Goal: Task Accomplishment & Management: Manage account settings

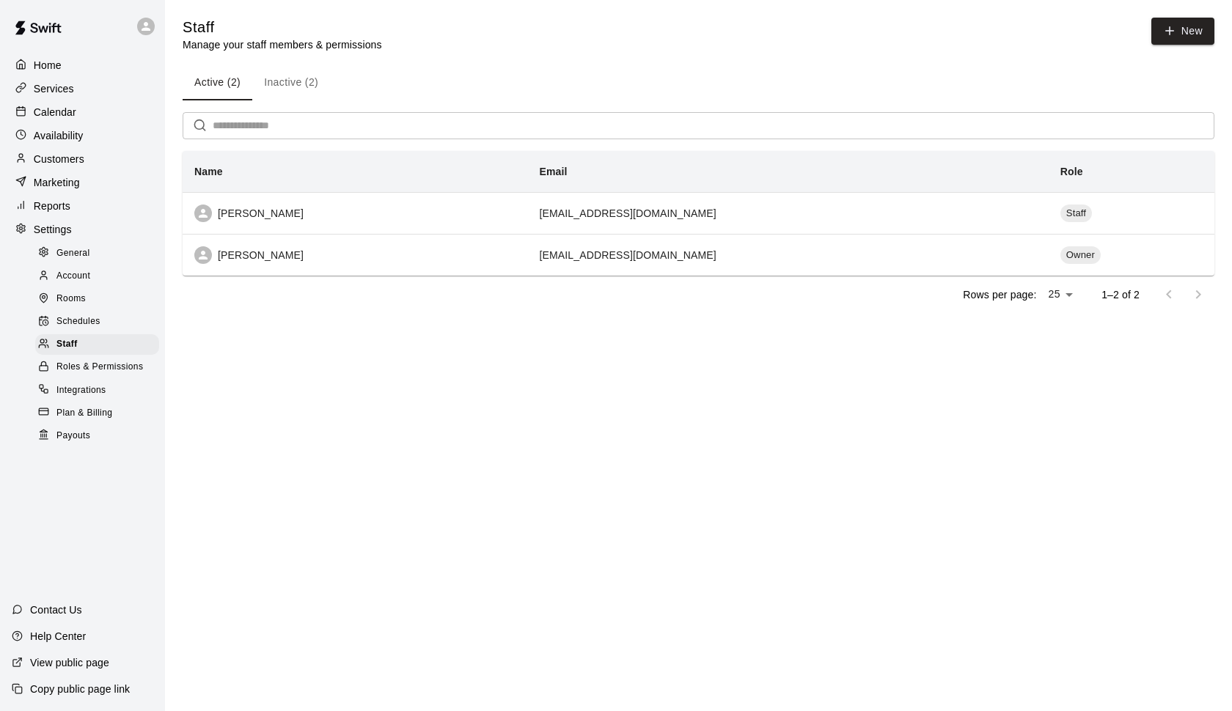
click at [73, 119] on p "Calendar" at bounding box center [55, 112] width 43 height 15
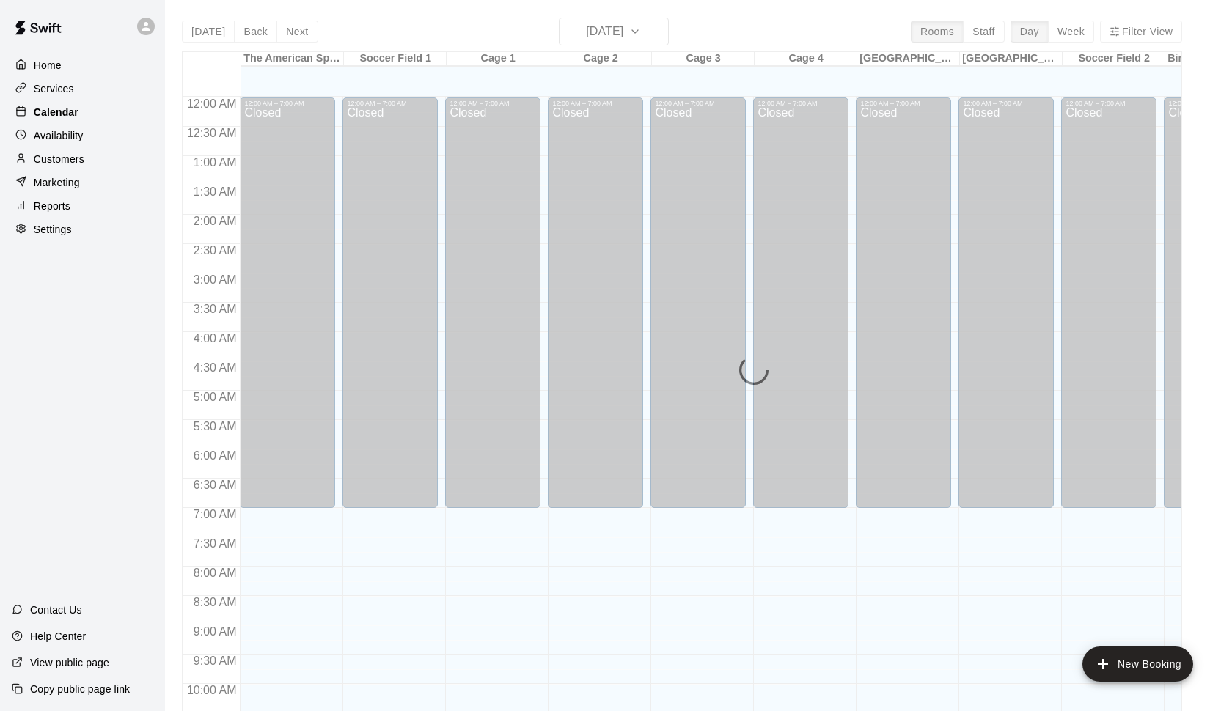
scroll to position [734, 0]
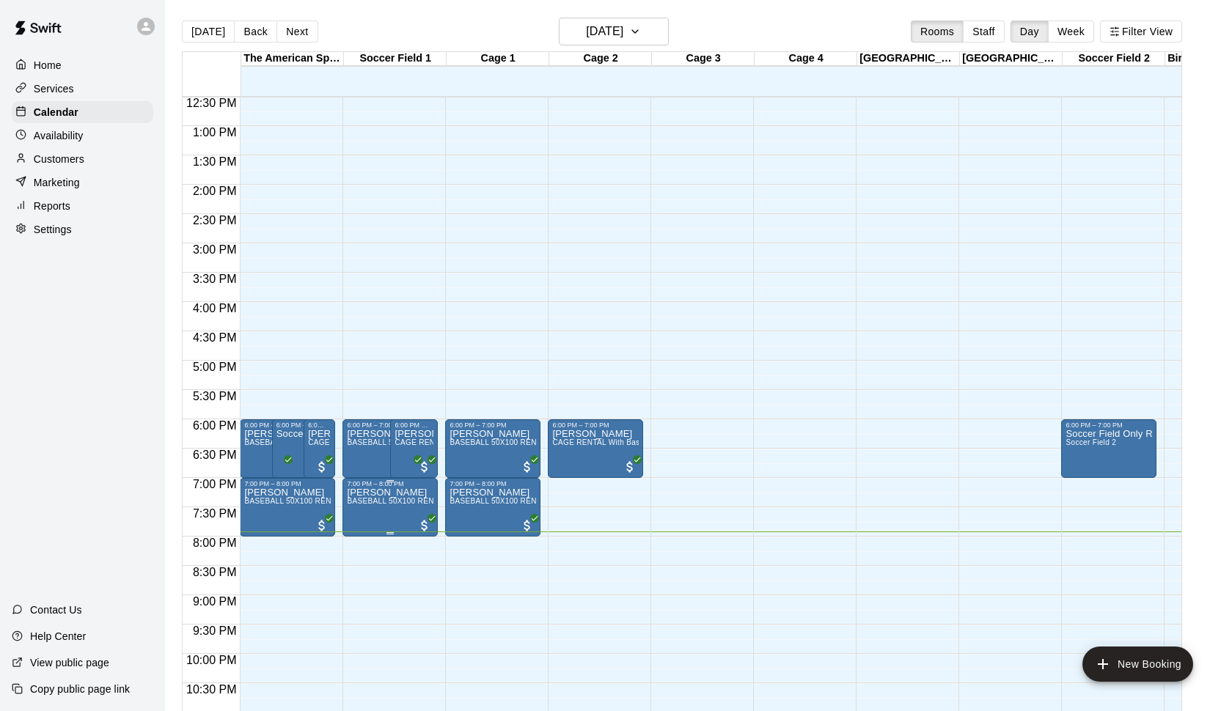
click at [397, 493] on p "[PERSON_NAME]" at bounding box center [390, 493] width 87 height 0
click at [361, 506] on icon "edit" at bounding box center [362, 509] width 18 height 18
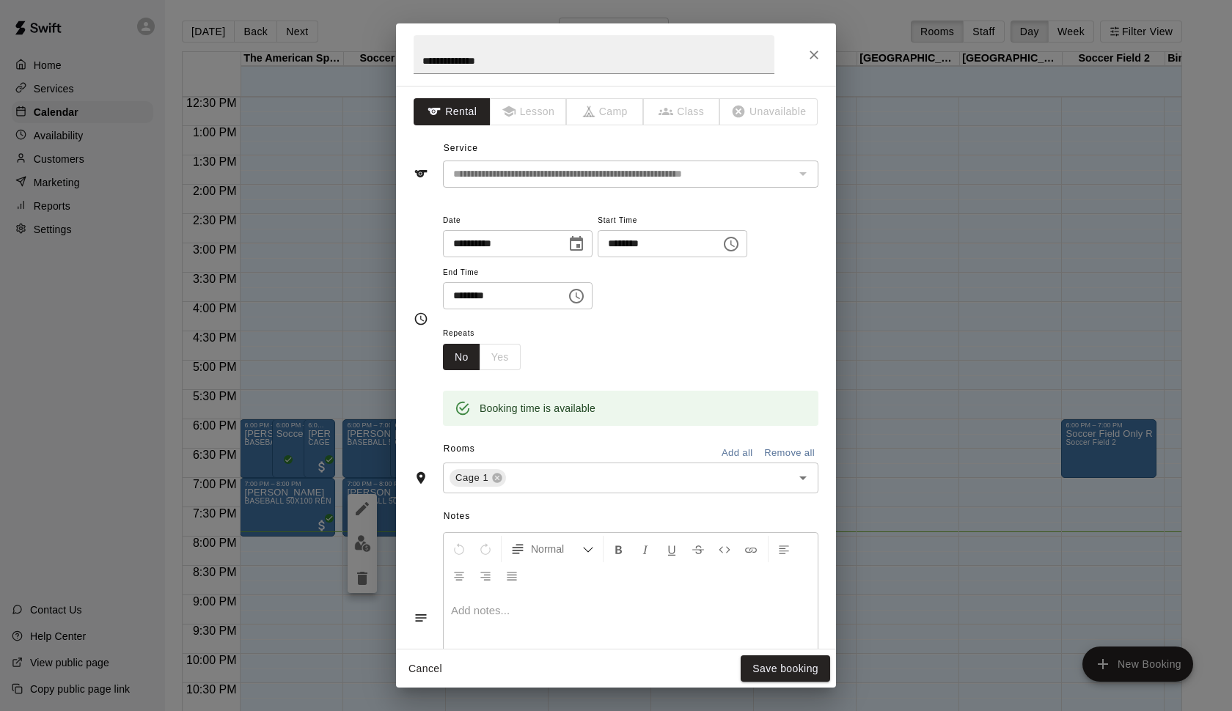
click at [107, 108] on div "**********" at bounding box center [616, 355] width 1232 height 711
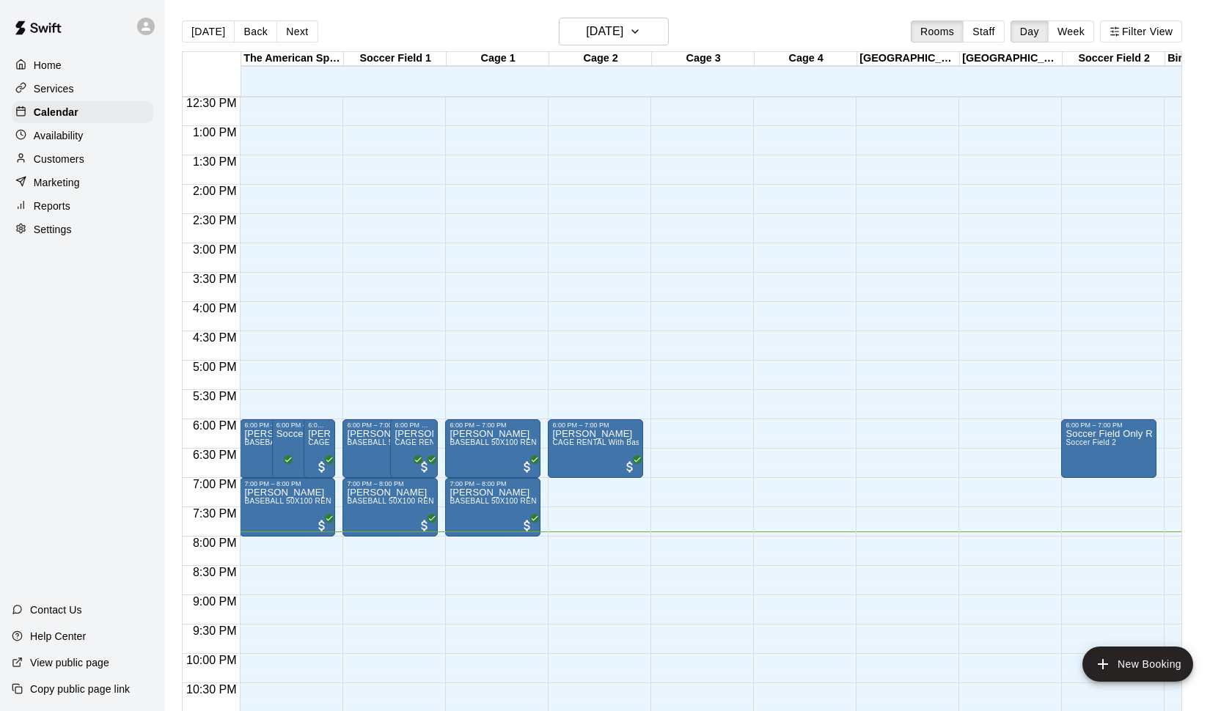
click at [62, 162] on p "Customers" at bounding box center [59, 159] width 51 height 15
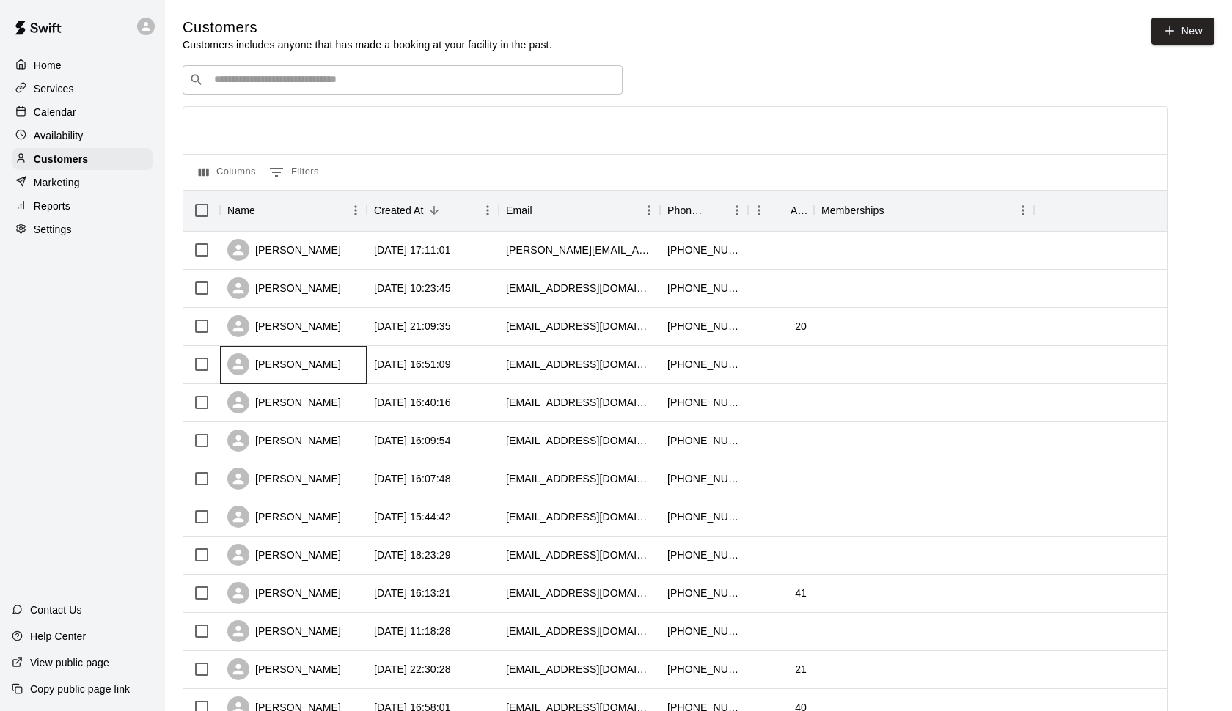
click at [327, 356] on div "[PERSON_NAME]" at bounding box center [284, 364] width 114 height 22
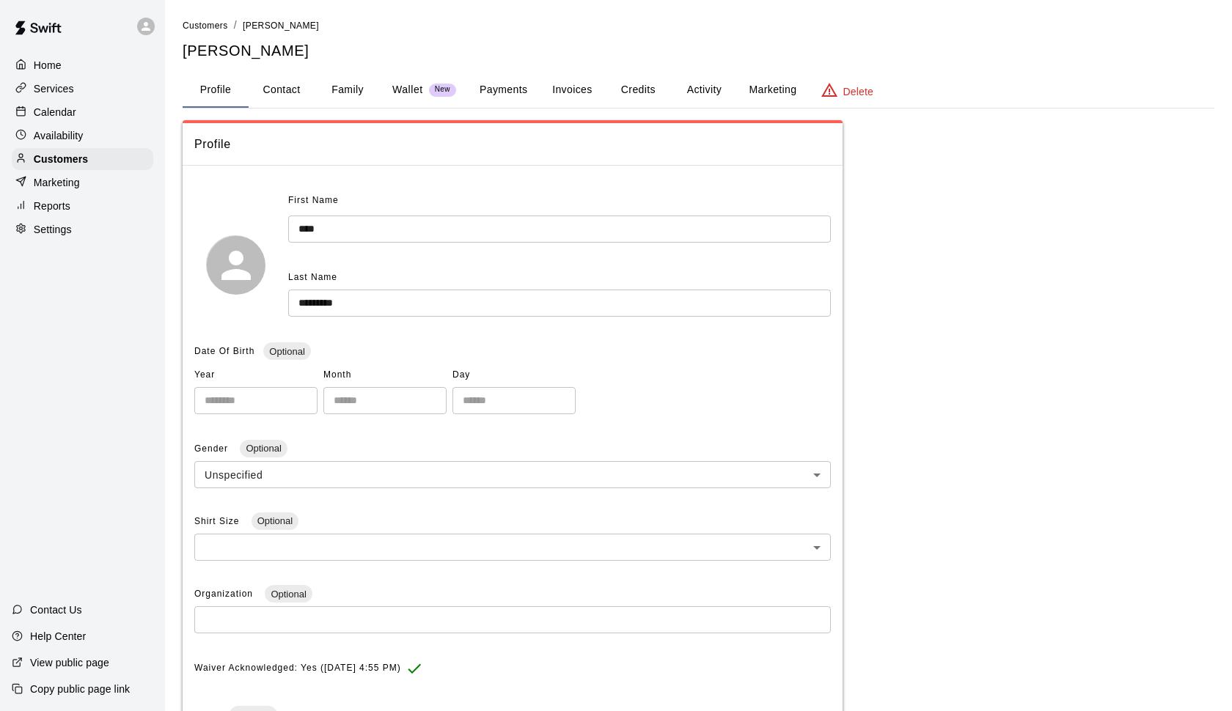
click at [501, 94] on button "Payments" at bounding box center [503, 90] width 71 height 35
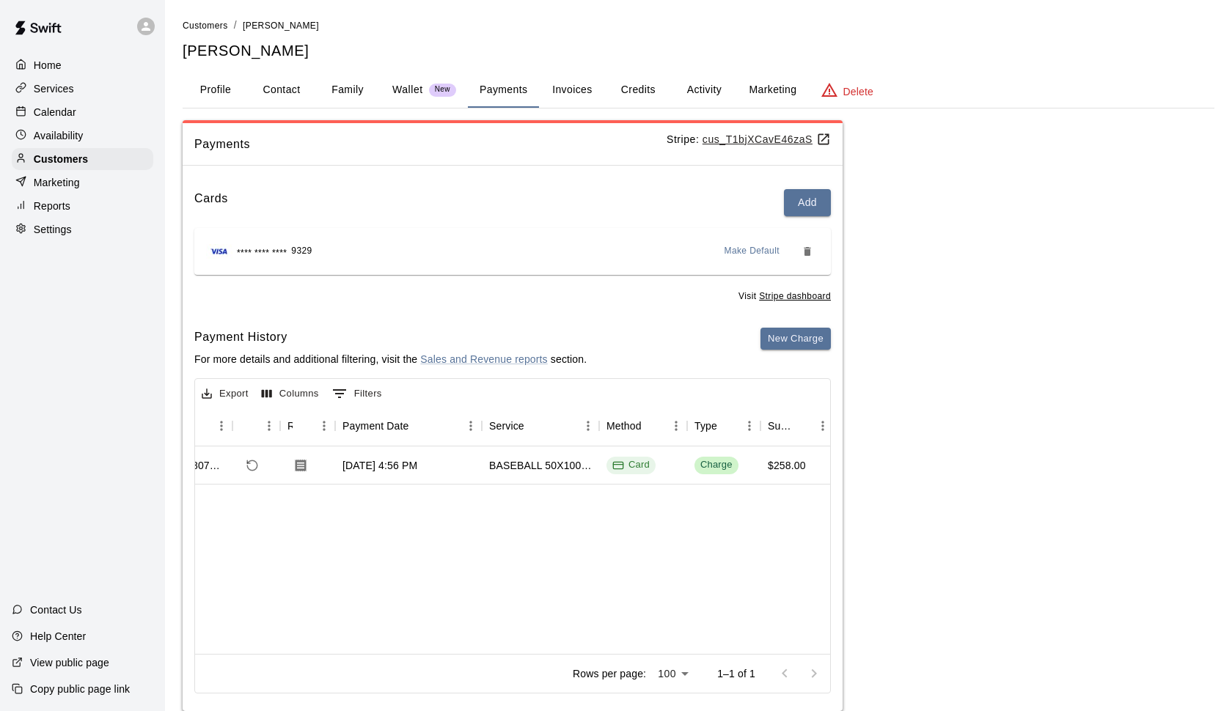
scroll to position [0, 61]
click at [412, 86] on p "Wallet" at bounding box center [407, 89] width 31 height 15
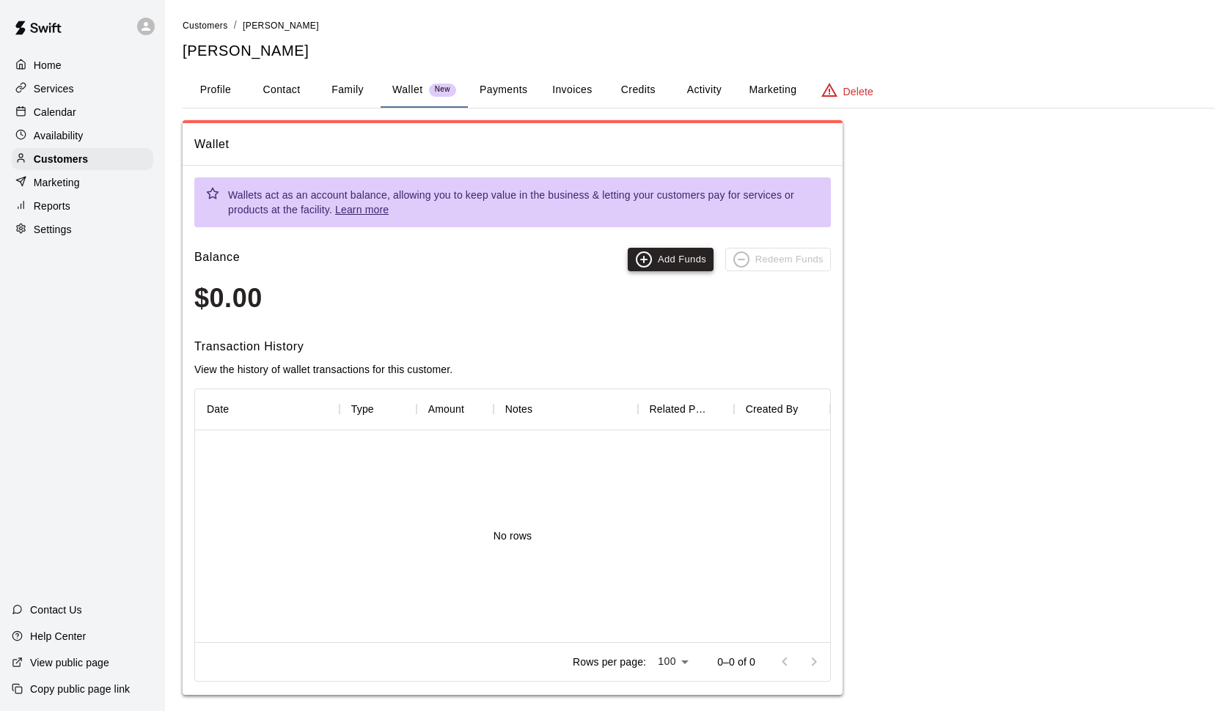
click at [684, 262] on button "Add Funds" at bounding box center [671, 259] width 86 height 23
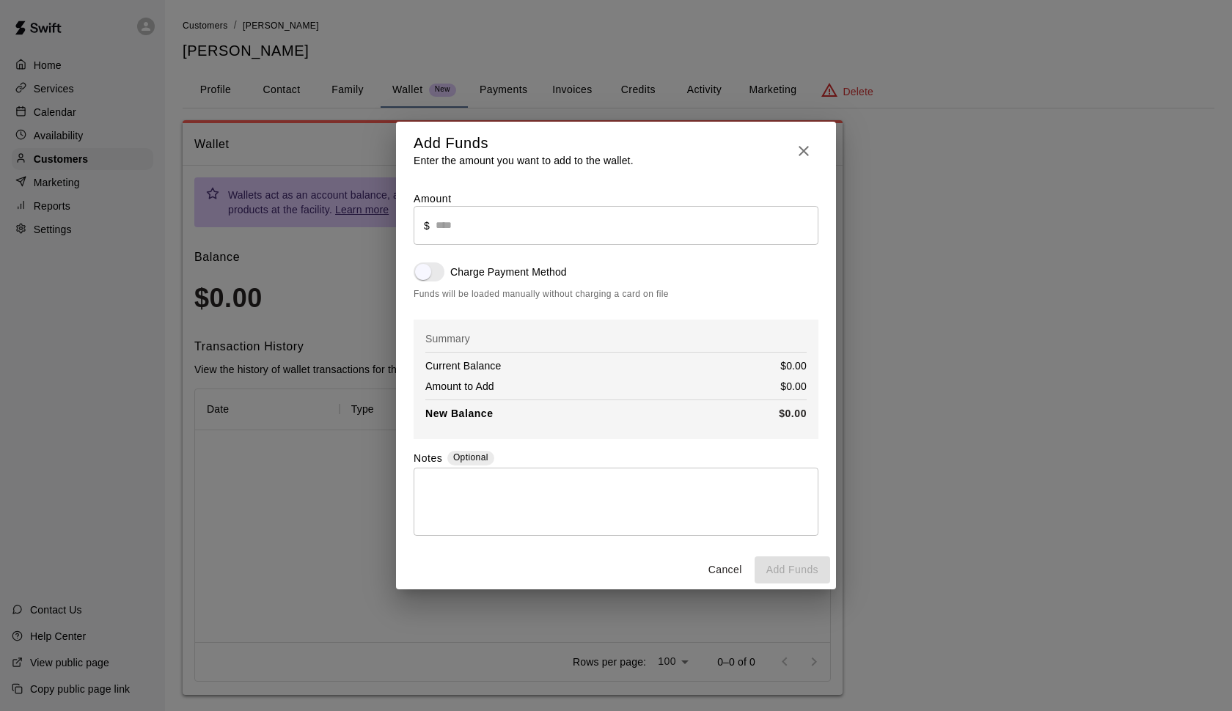
click at [486, 238] on input "text" at bounding box center [626, 225] width 383 height 39
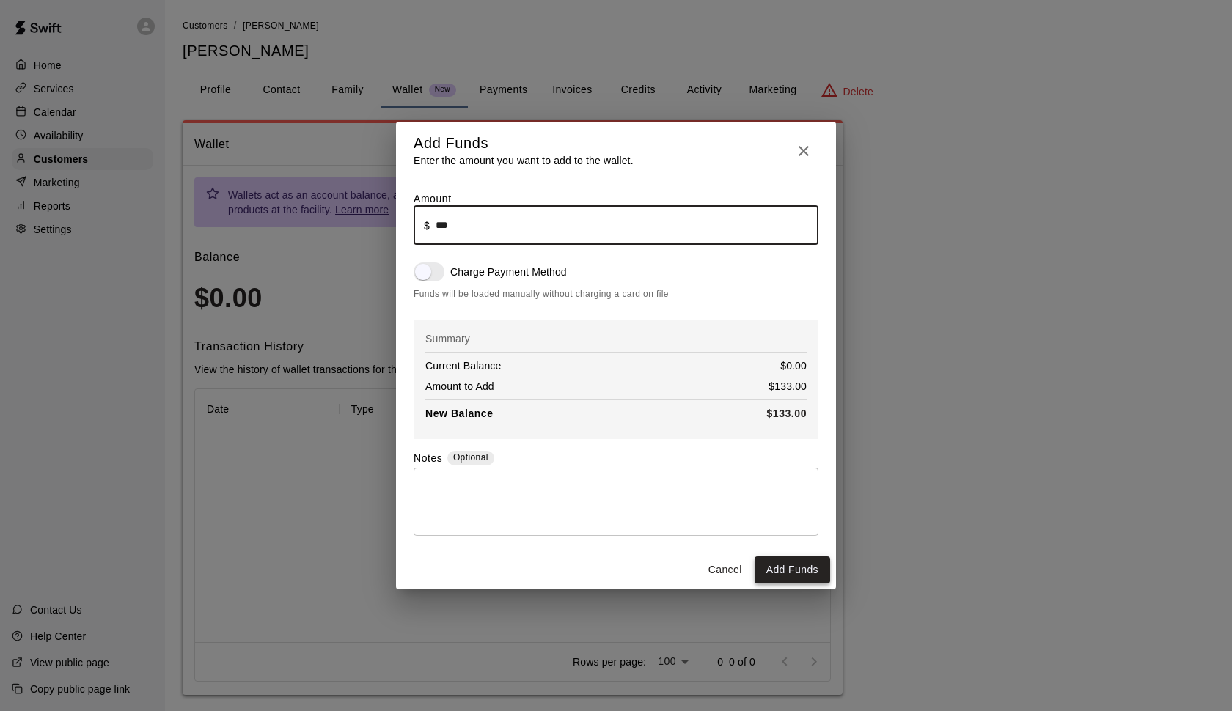
type input "******"
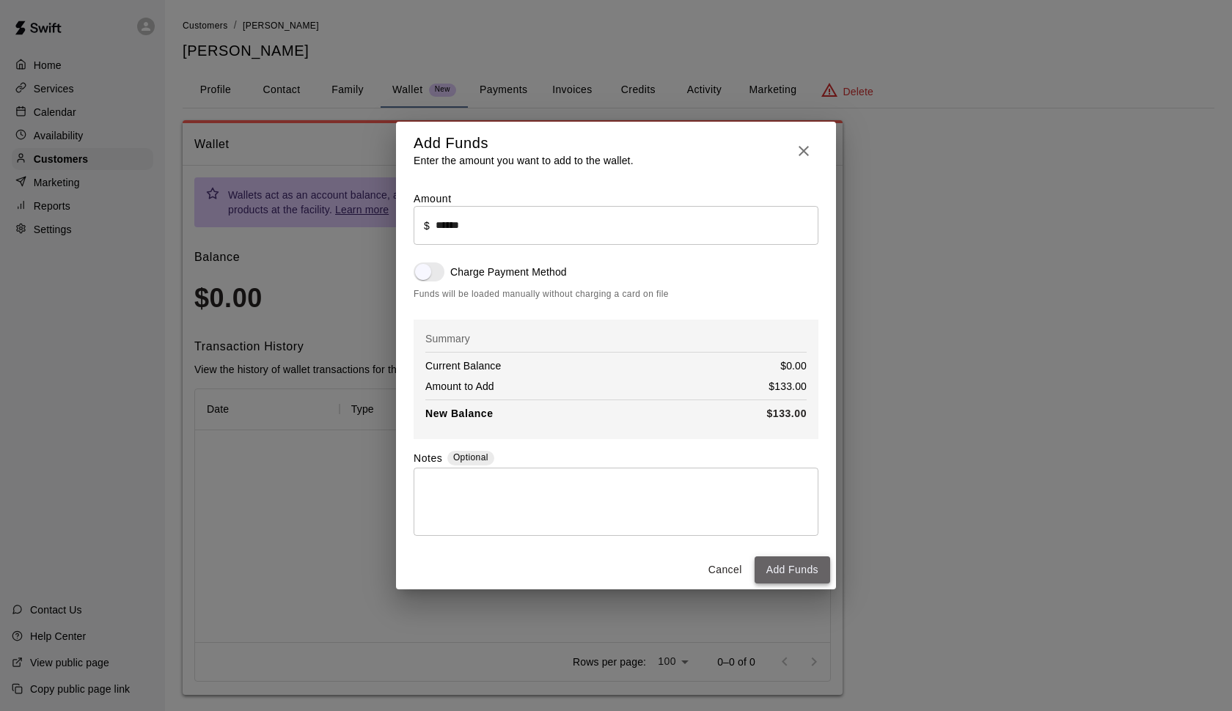
click at [793, 571] on button "Add Funds" at bounding box center [792, 569] width 76 height 27
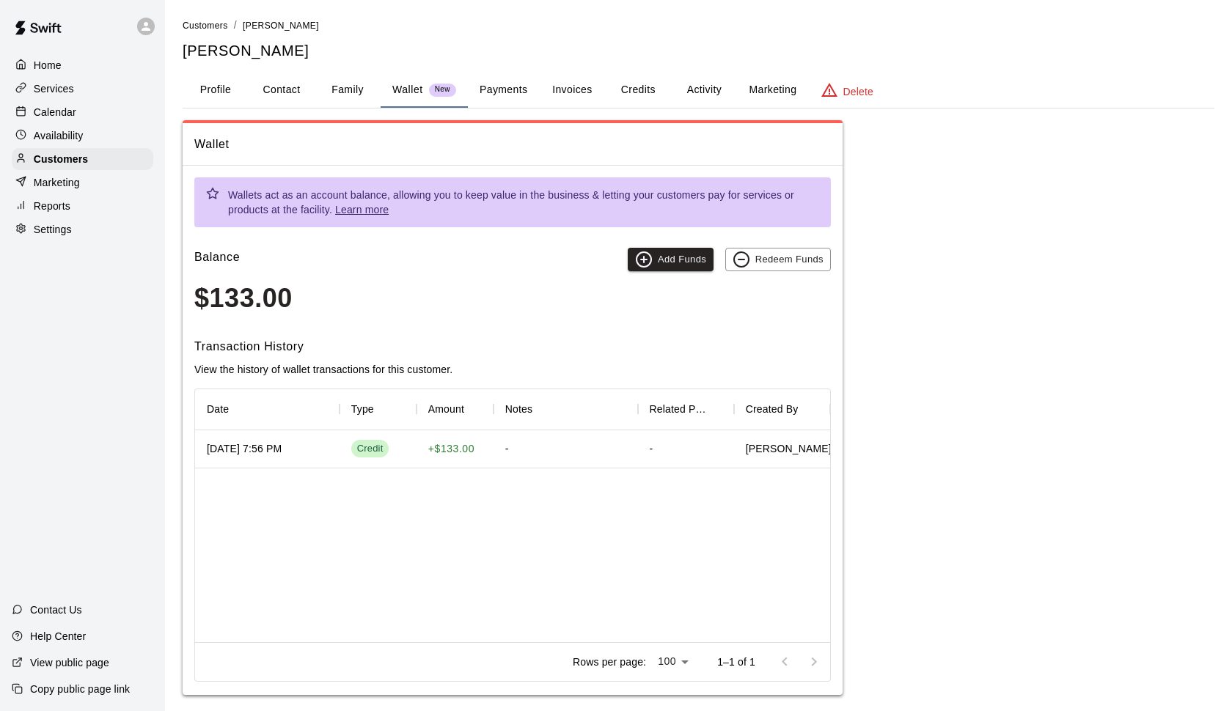
click at [65, 236] on p "Settings" at bounding box center [53, 229] width 38 height 15
select select "**"
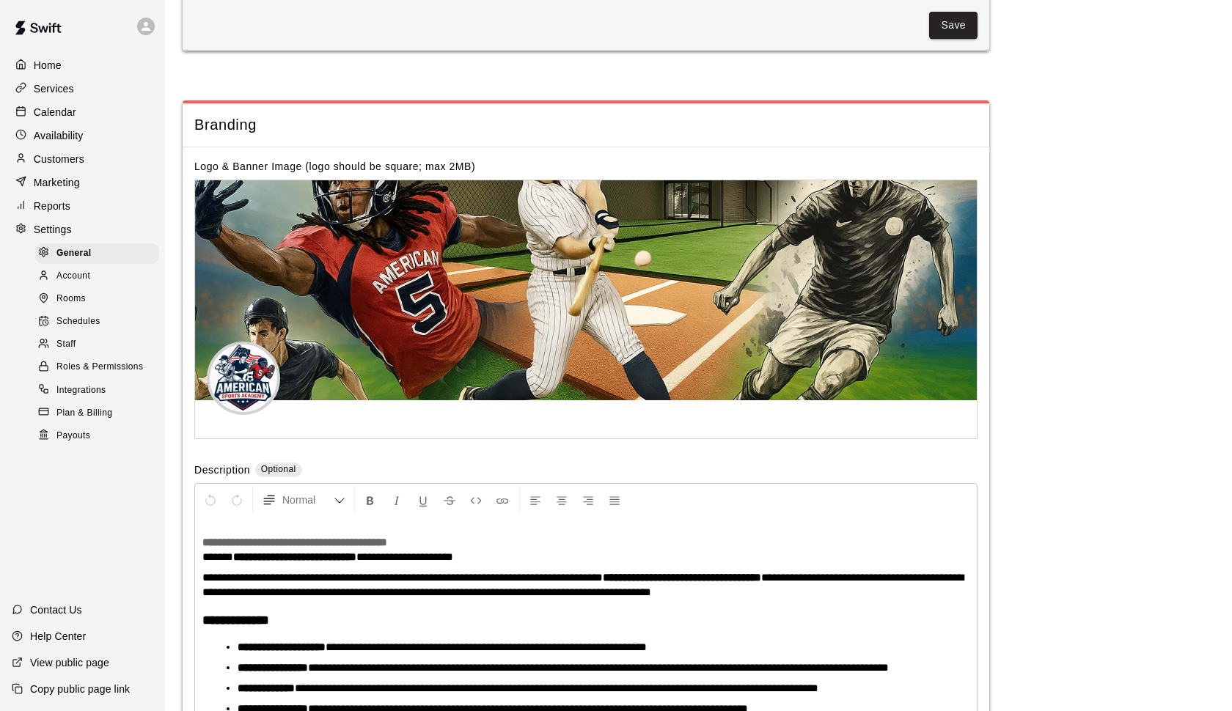
scroll to position [3230, 0]
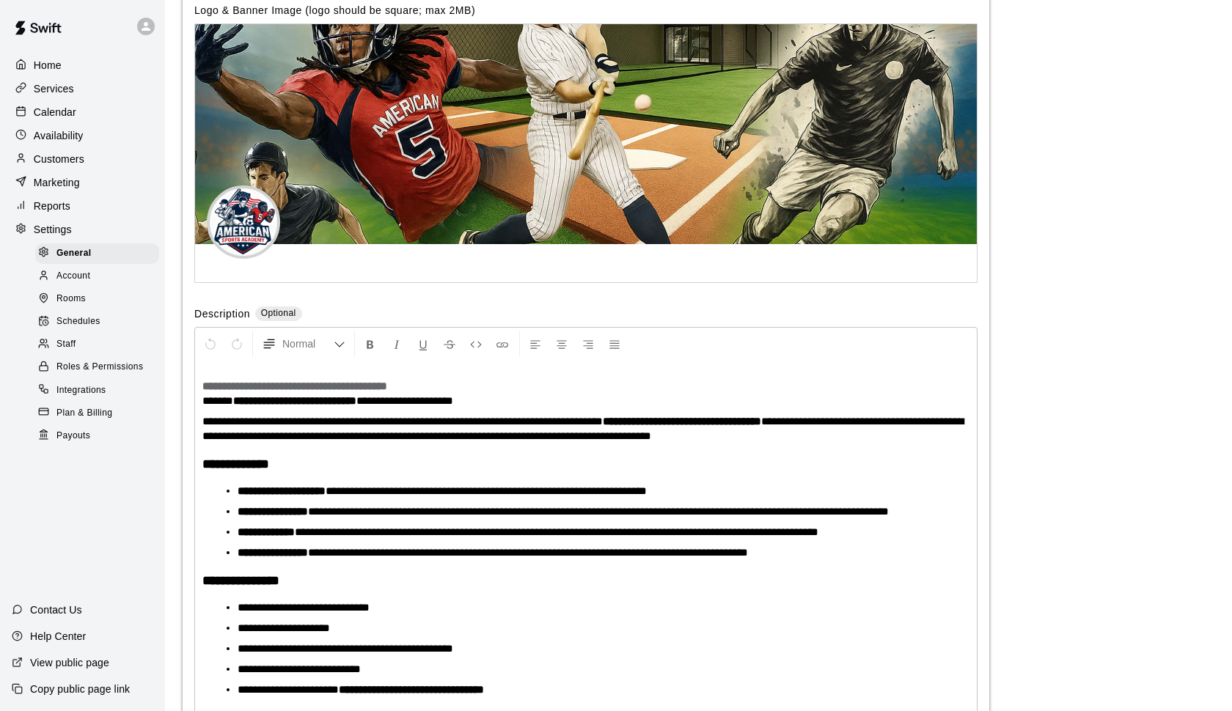
click at [68, 109] on p "Calendar" at bounding box center [55, 112] width 43 height 15
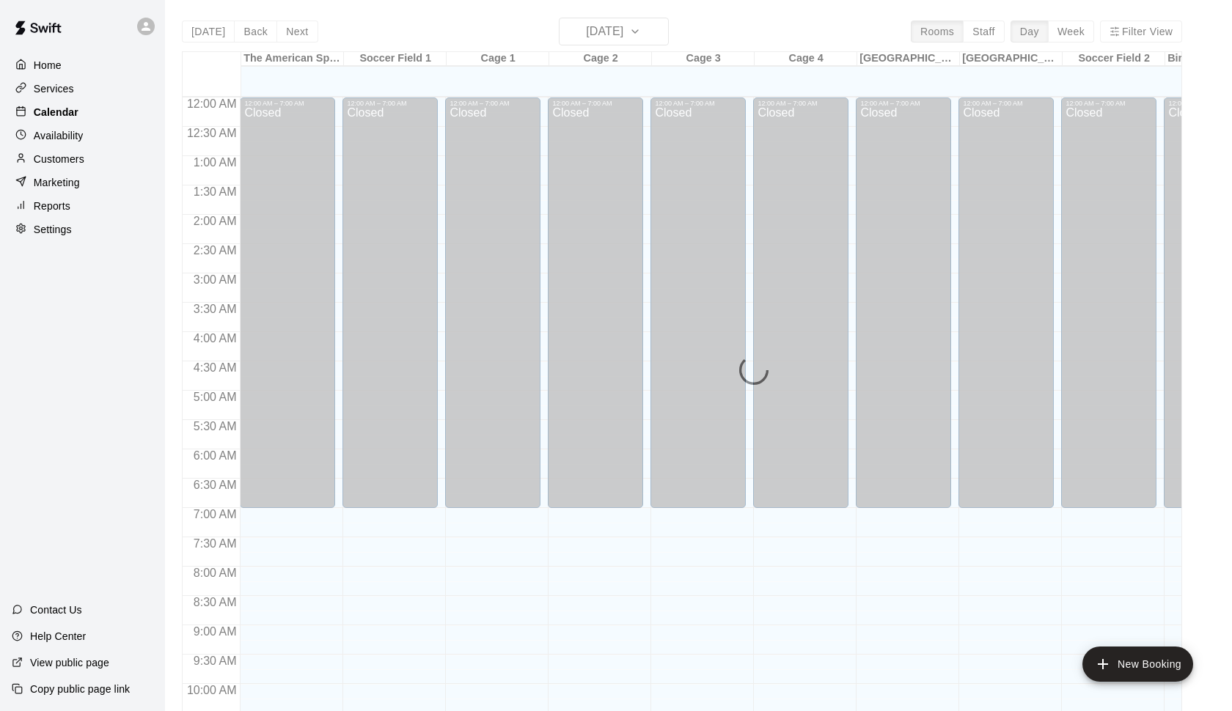
scroll to position [734, 0]
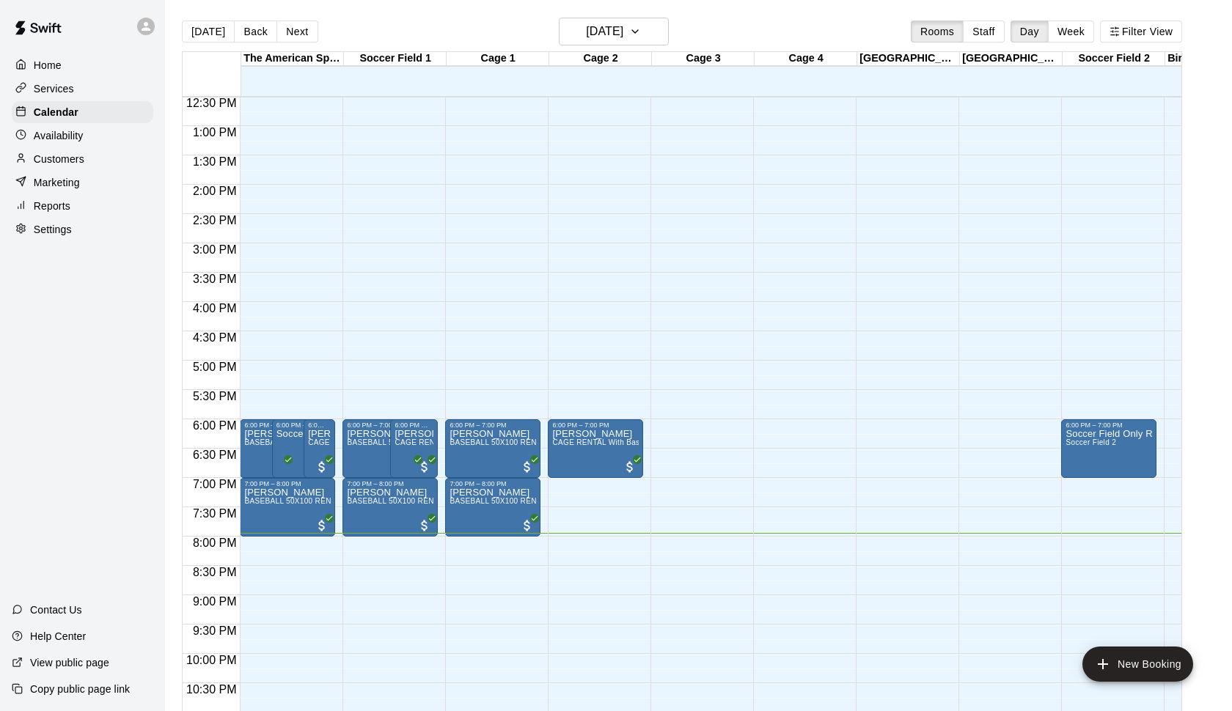
click at [55, 225] on p "Settings" at bounding box center [53, 229] width 38 height 15
select select "**"
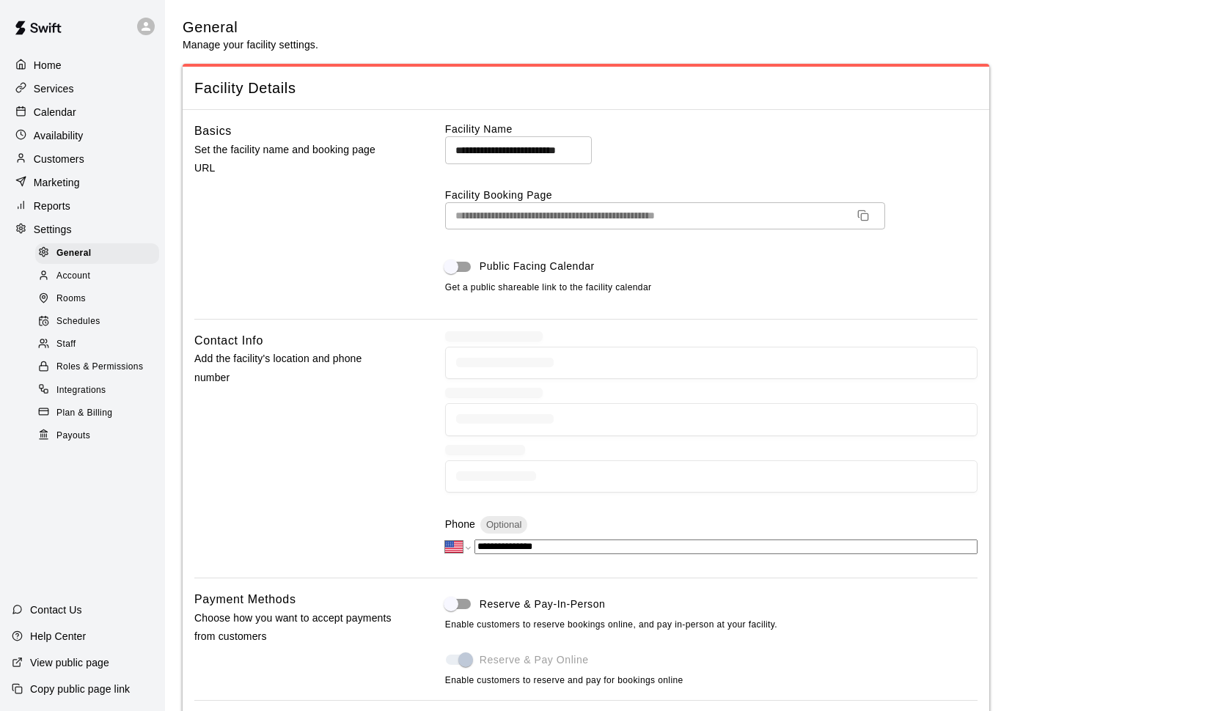
scroll to position [3147, 0]
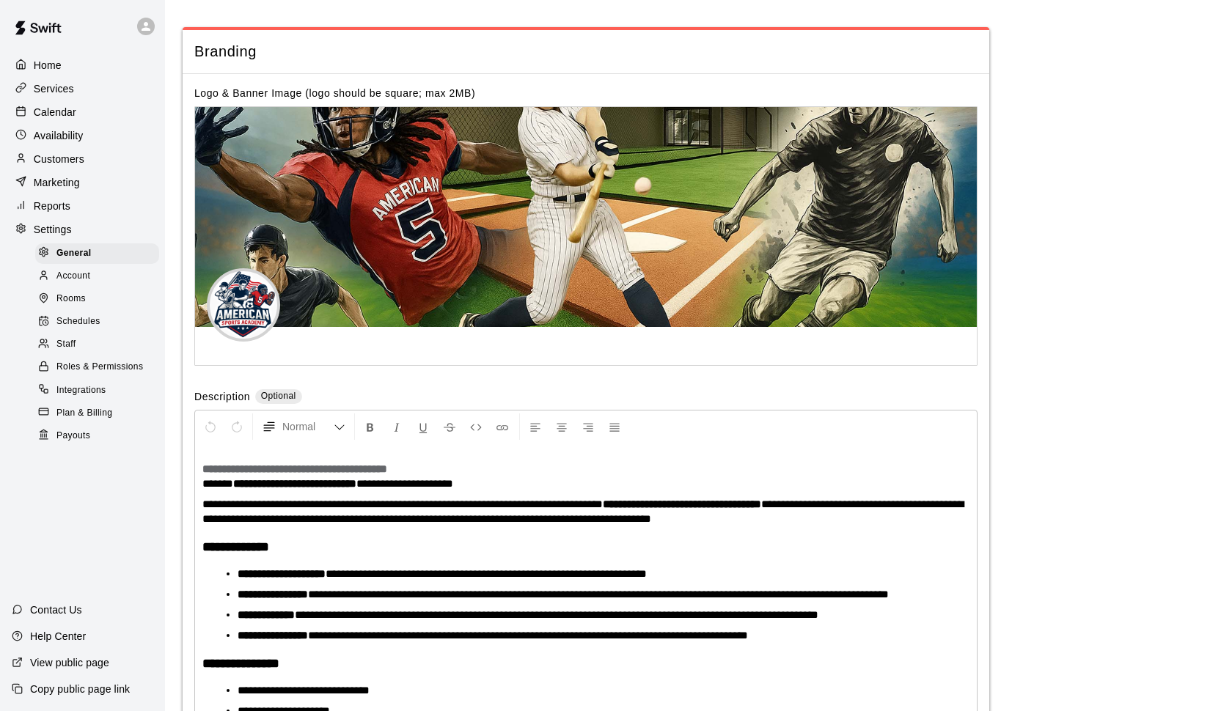
click at [92, 272] on div "Account" at bounding box center [97, 276] width 124 height 21
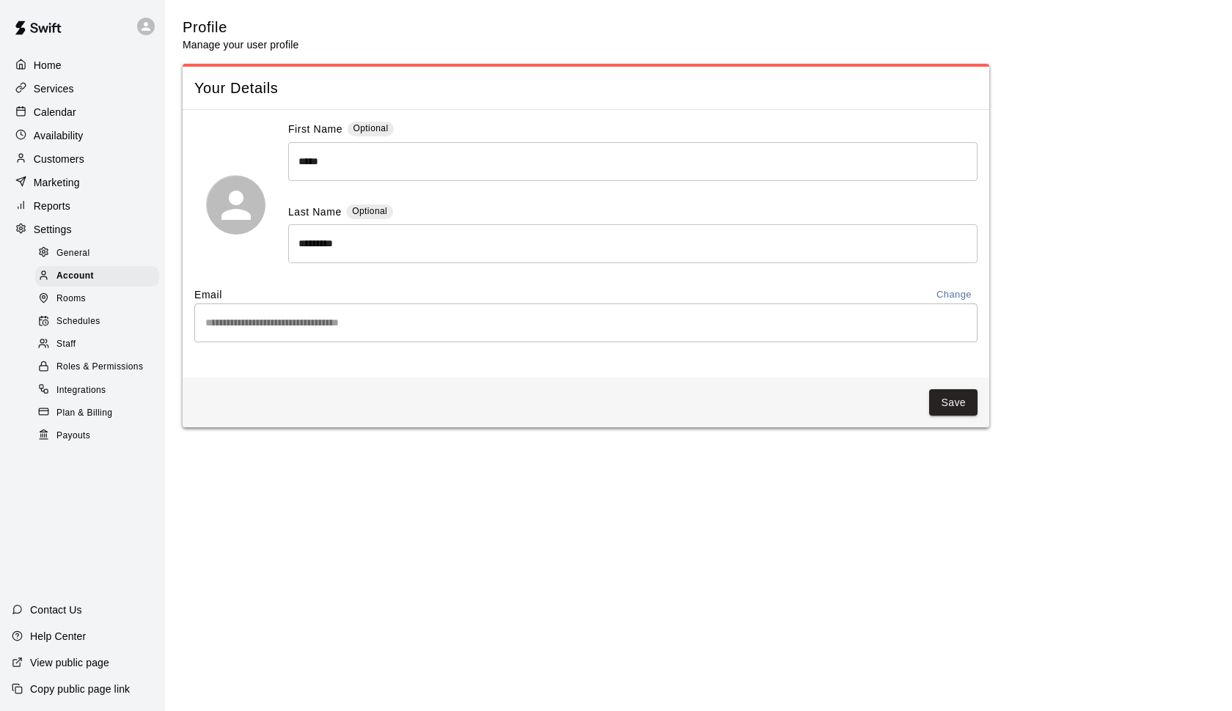
click at [92, 294] on div "Rooms" at bounding box center [97, 299] width 124 height 21
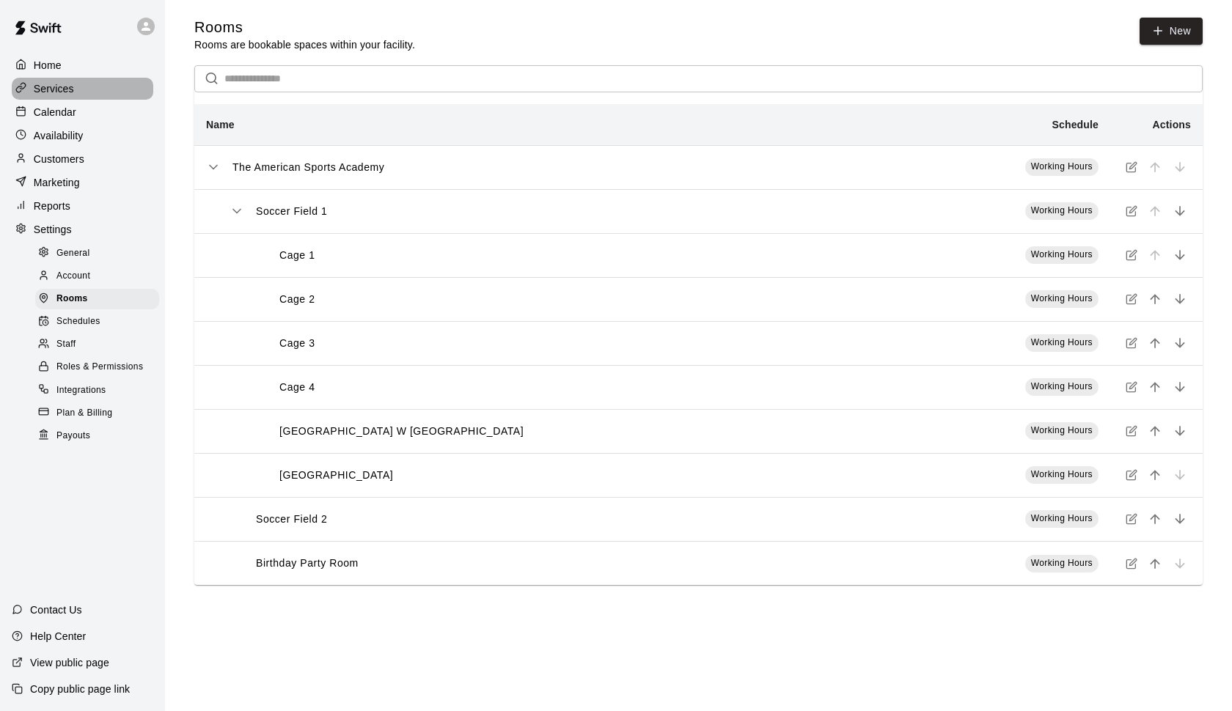
click at [71, 88] on p "Services" at bounding box center [54, 88] width 40 height 15
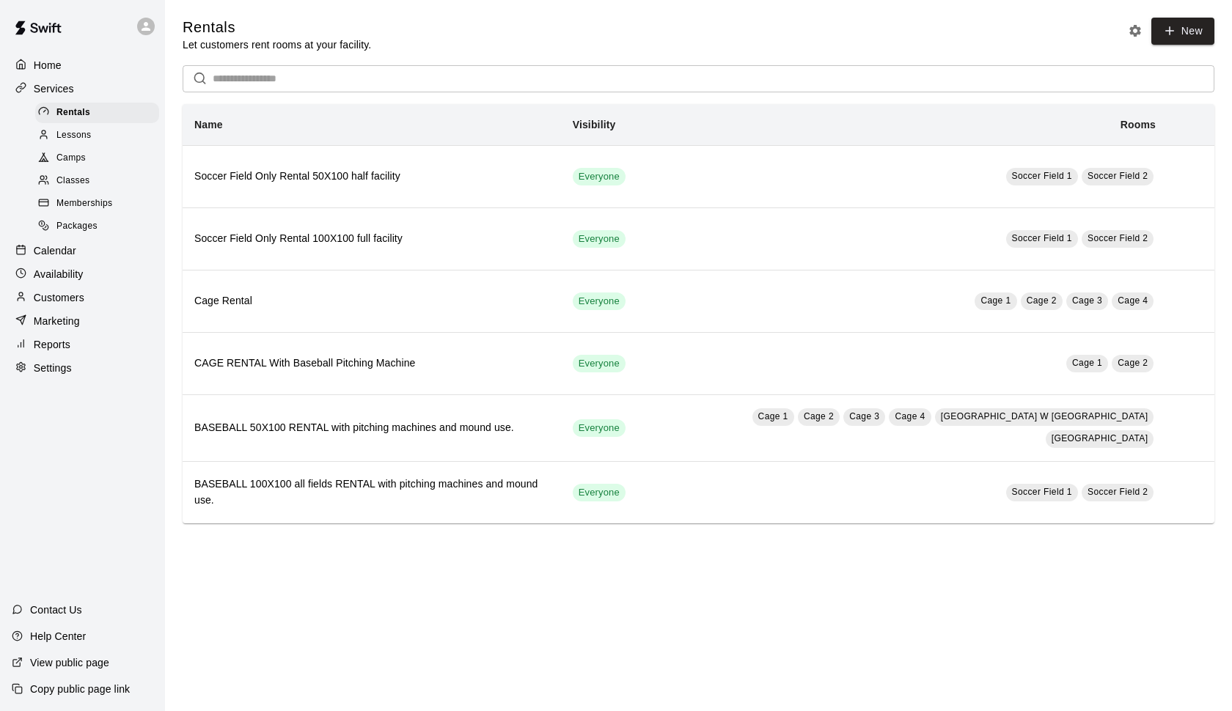
click at [79, 133] on span "Lessons" at bounding box center [73, 135] width 35 height 15
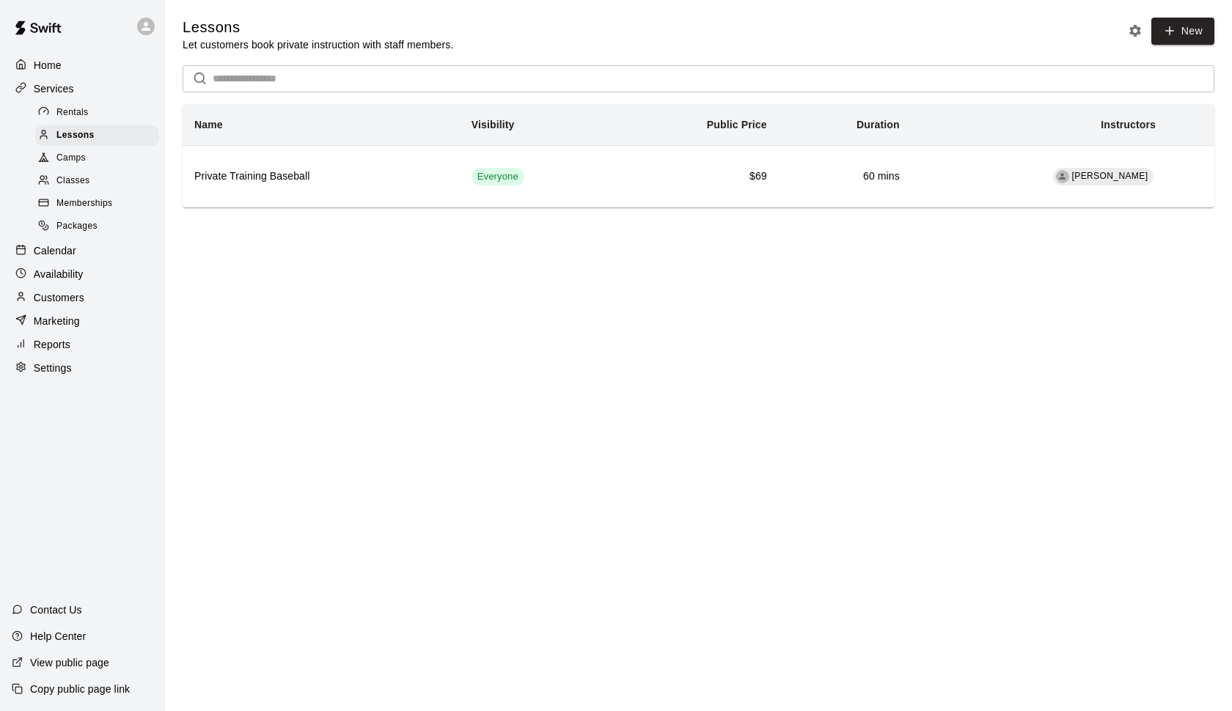
click at [98, 196] on span "Memberships" at bounding box center [84, 203] width 56 height 15
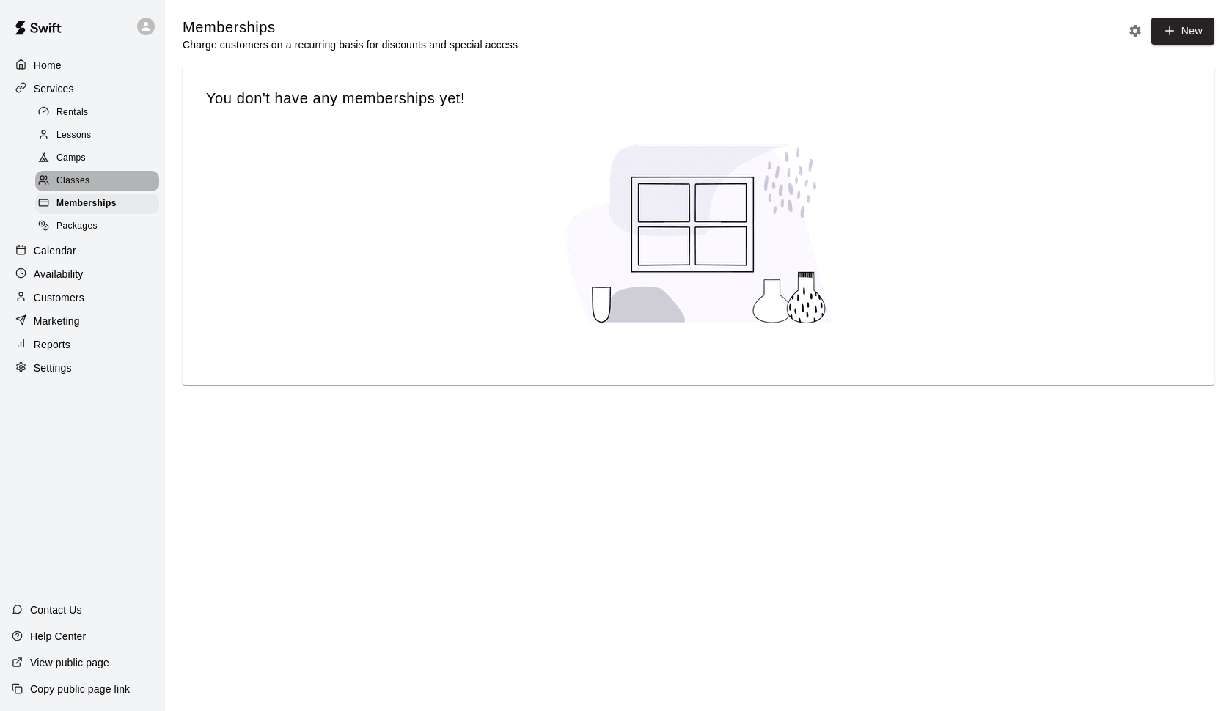
click at [81, 177] on span "Classes" at bounding box center [72, 181] width 33 height 15
click at [81, 163] on div "Camps" at bounding box center [97, 158] width 124 height 21
click at [78, 135] on span "Lessons" at bounding box center [73, 135] width 35 height 15
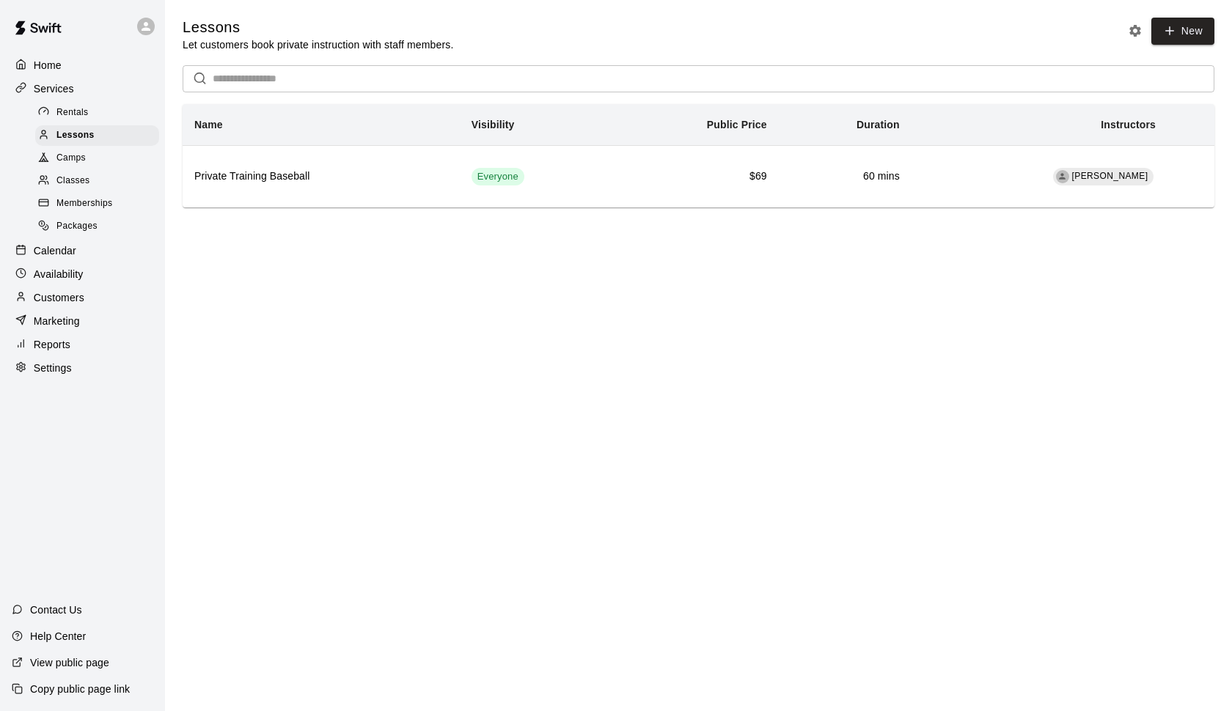
click at [78, 113] on span "Rentals" at bounding box center [72, 113] width 32 height 15
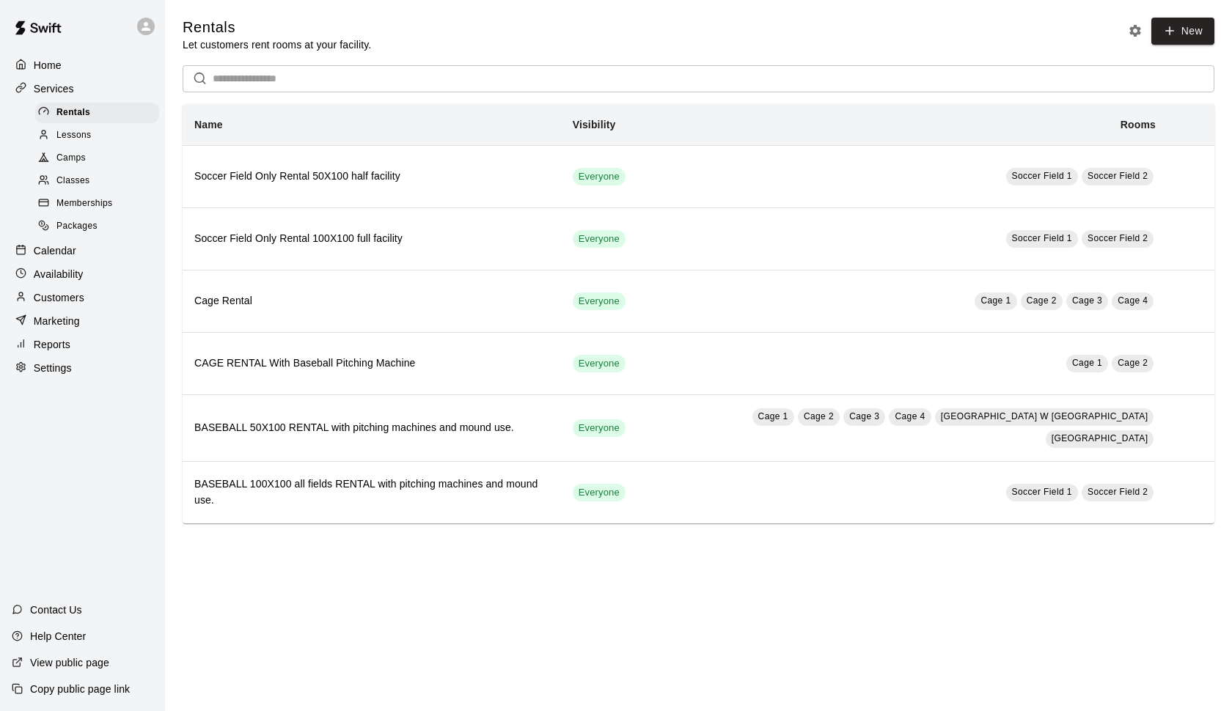
click at [55, 337] on p "Reports" at bounding box center [52, 344] width 37 height 15
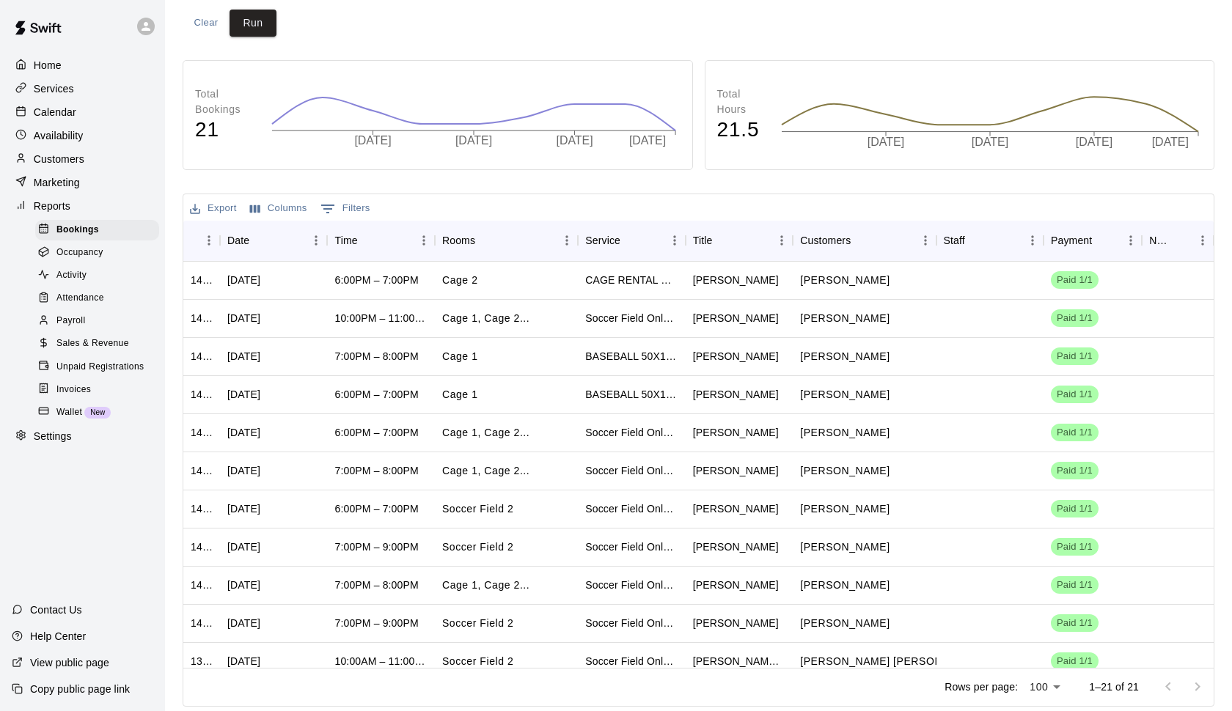
scroll to position [140, 0]
click at [62, 82] on p "Services" at bounding box center [54, 88] width 40 height 15
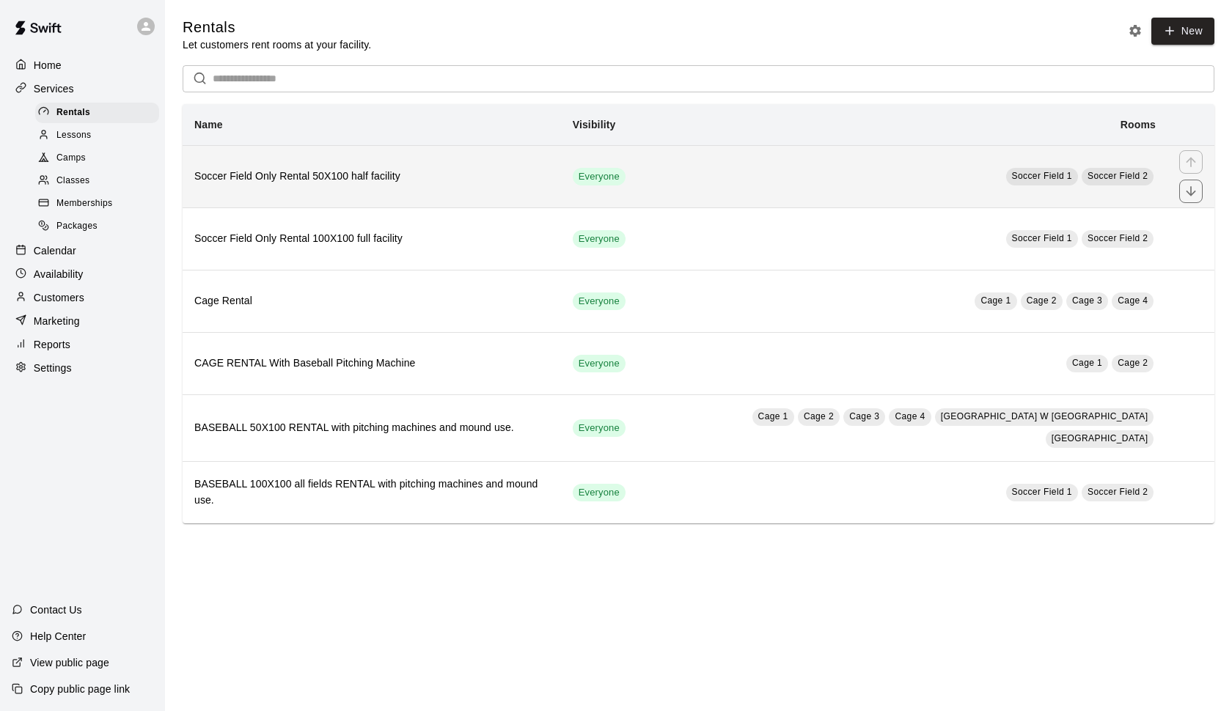
click at [507, 180] on h6 "Soccer Field Only Rental 50X100 half facility" at bounding box center [371, 177] width 355 height 16
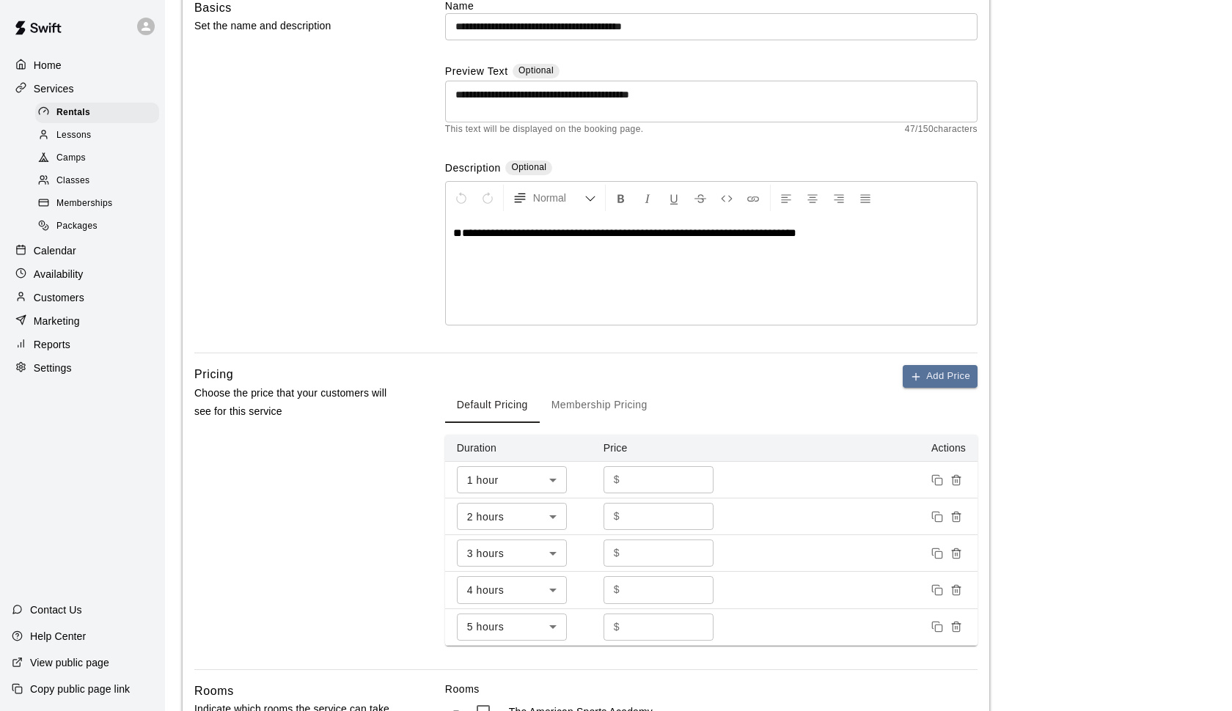
scroll to position [126, 0]
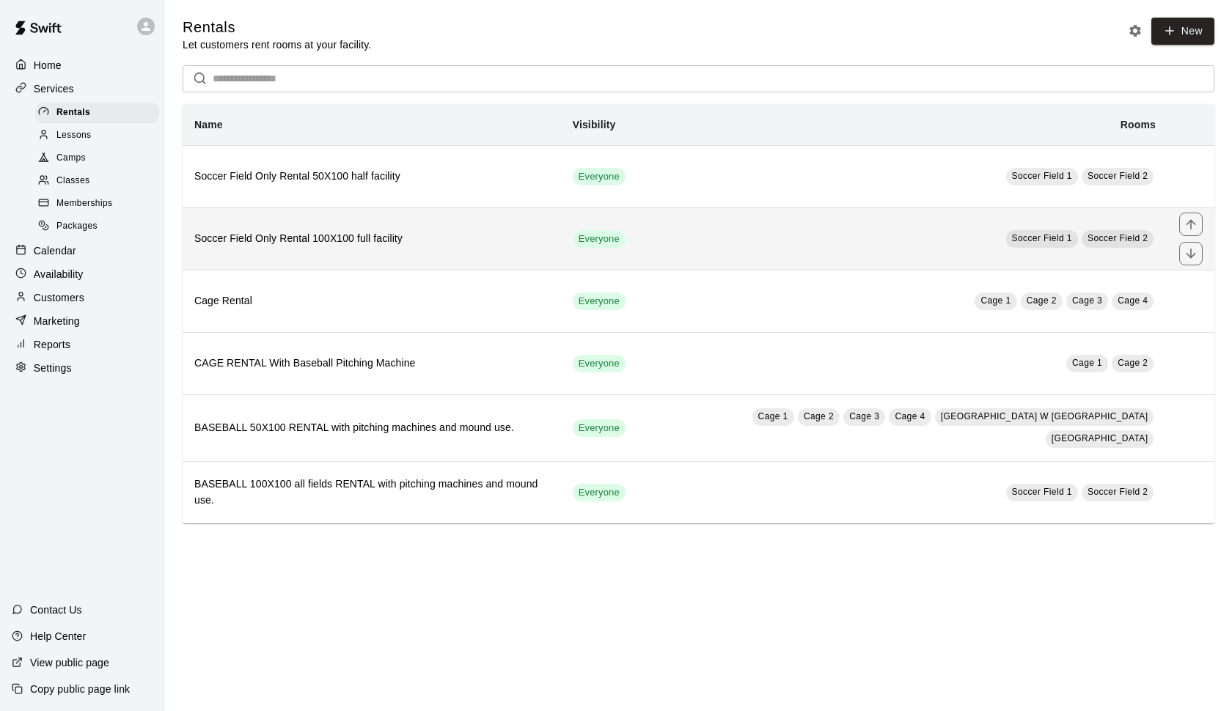
click at [782, 235] on td "Soccer Field 1 Soccer Field 2" at bounding box center [902, 238] width 530 height 62
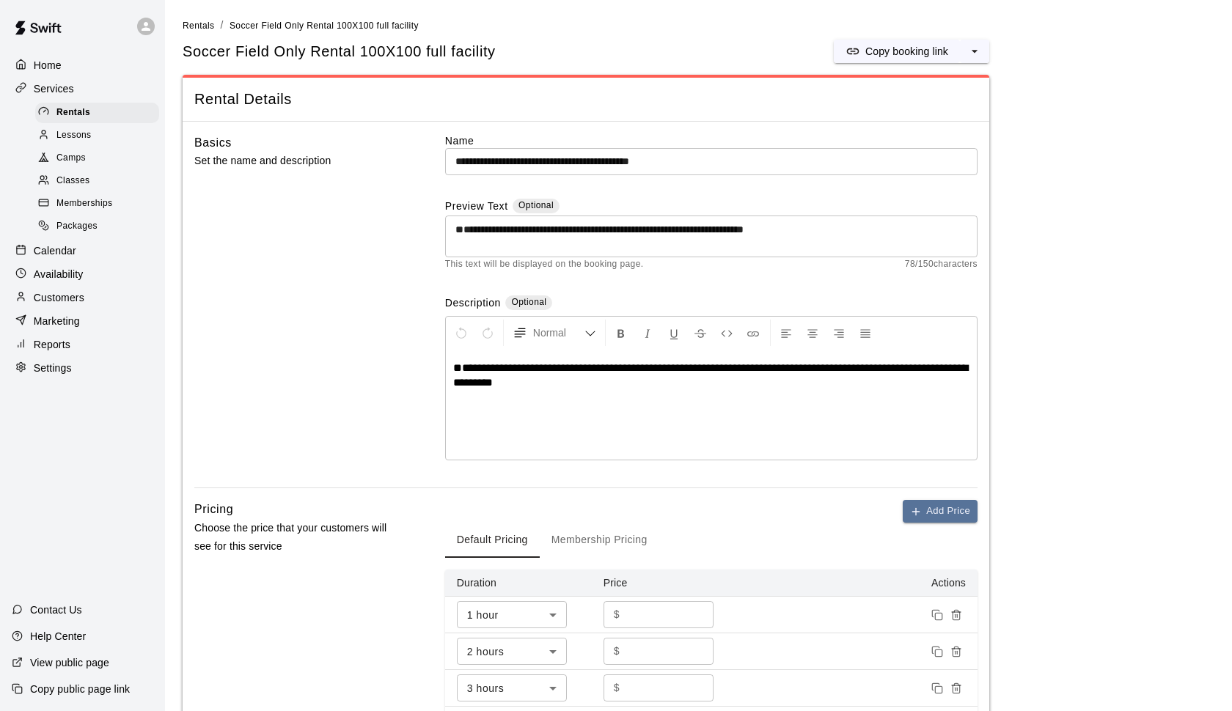
scroll to position [62, 0]
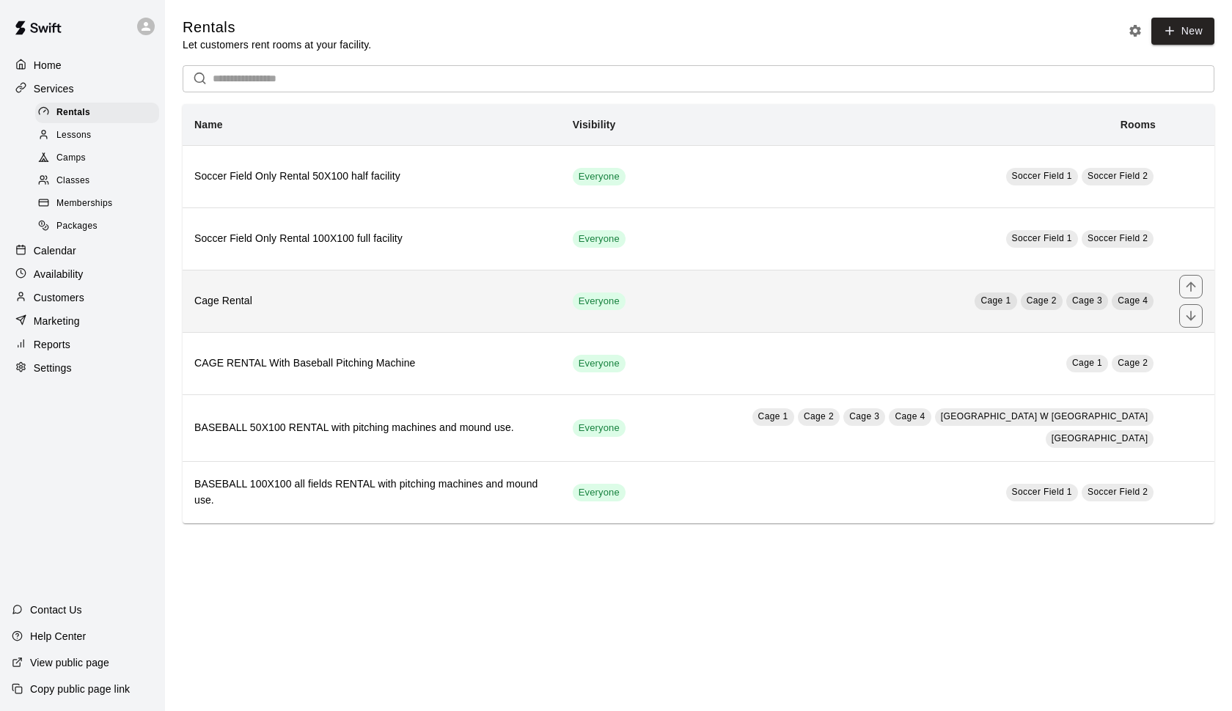
click at [514, 306] on h6 "Cage Rental" at bounding box center [371, 301] width 355 height 16
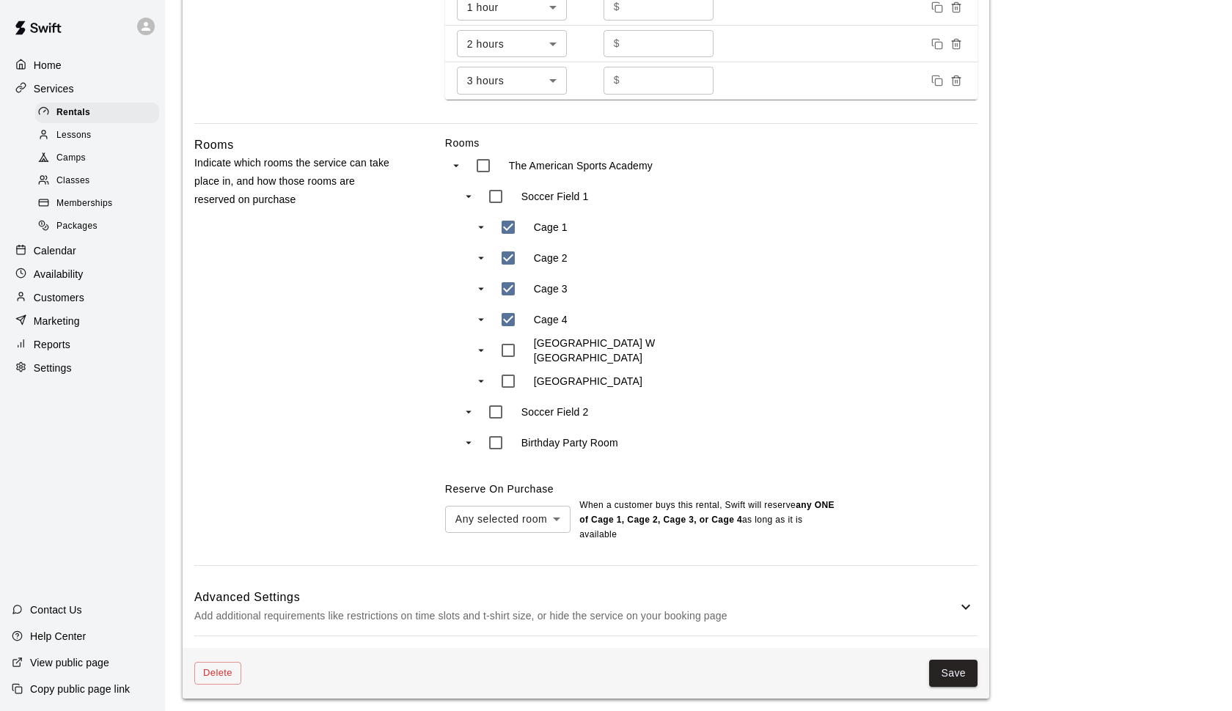
scroll to position [644, 0]
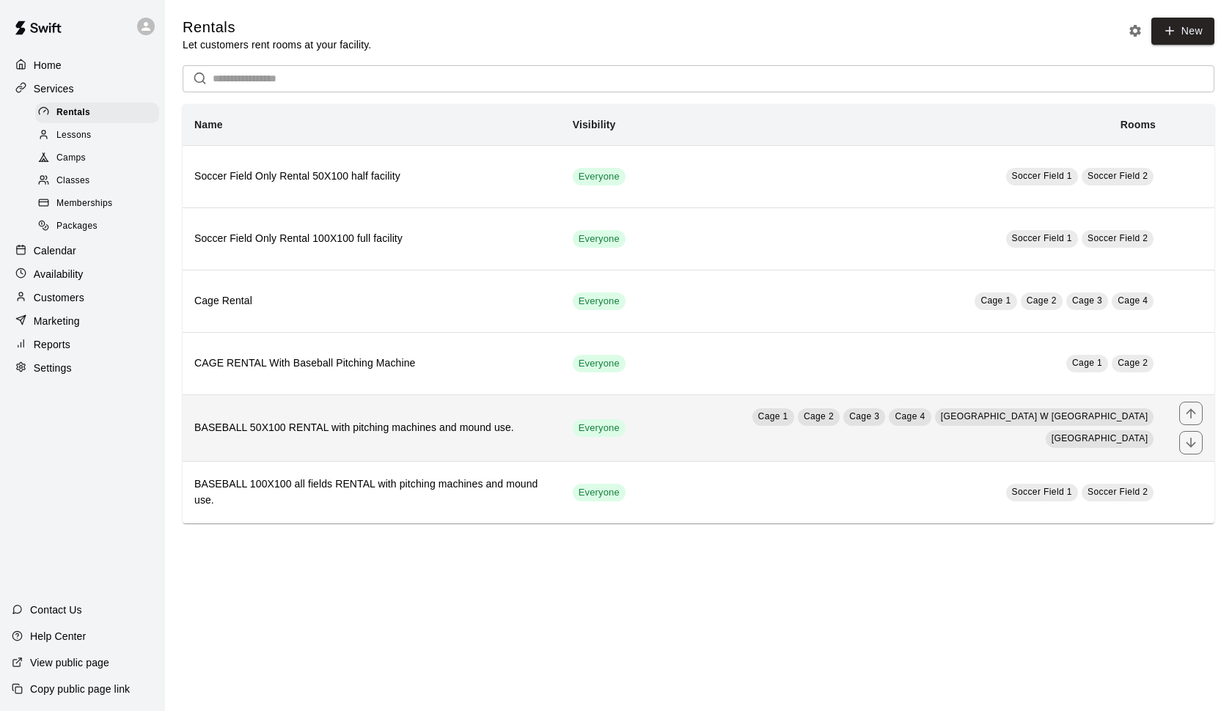
click at [455, 429] on h6 "BASEBALL 50X100 RENTAL with pitching machines and mound use." at bounding box center [371, 428] width 355 height 16
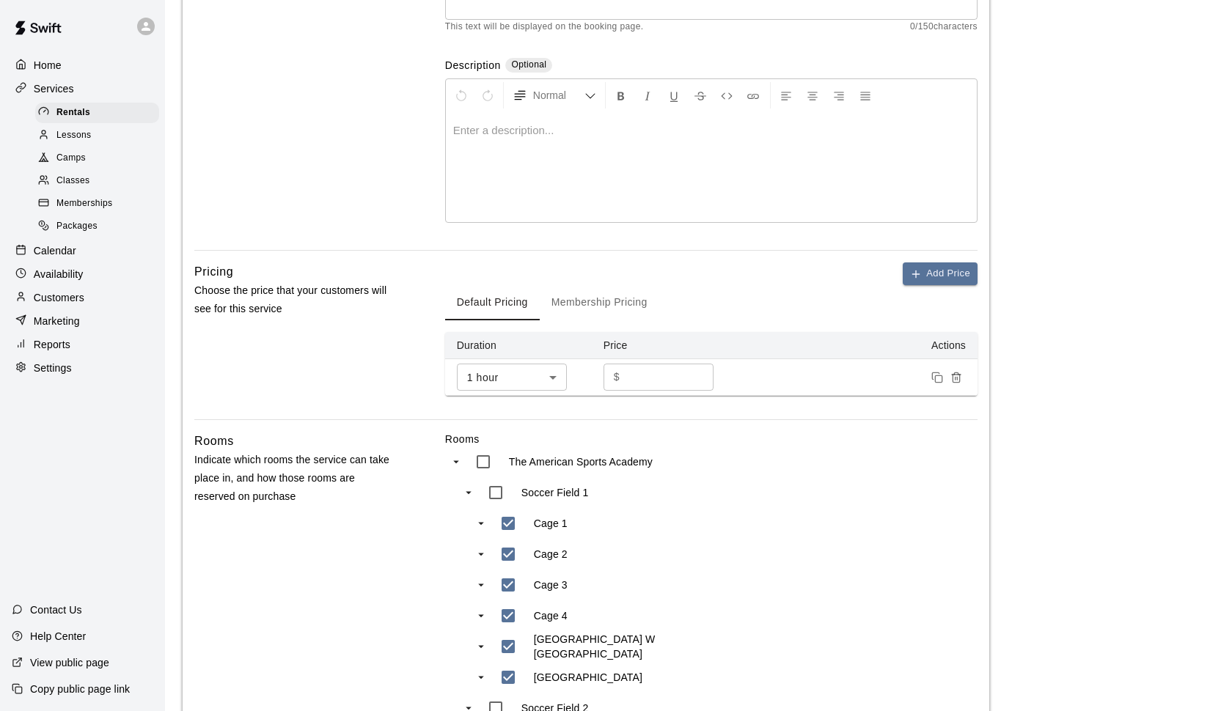
scroll to position [46, 0]
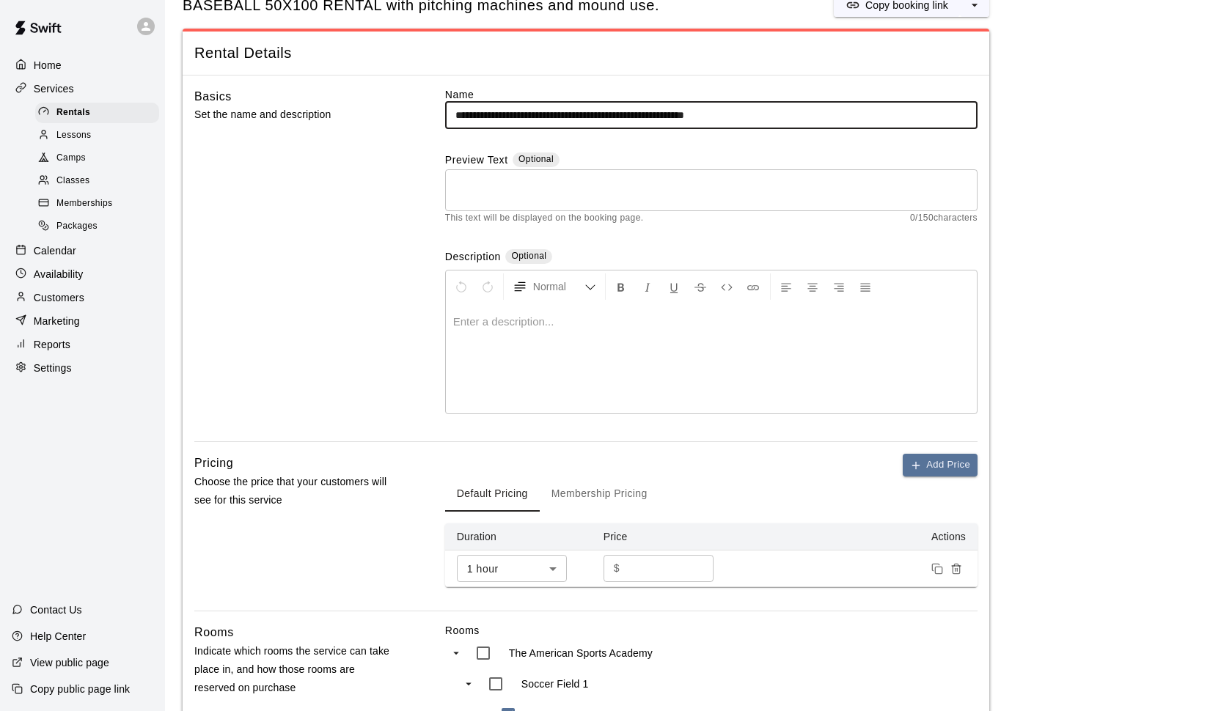
click at [670, 570] on input "***" at bounding box center [669, 568] width 88 height 27
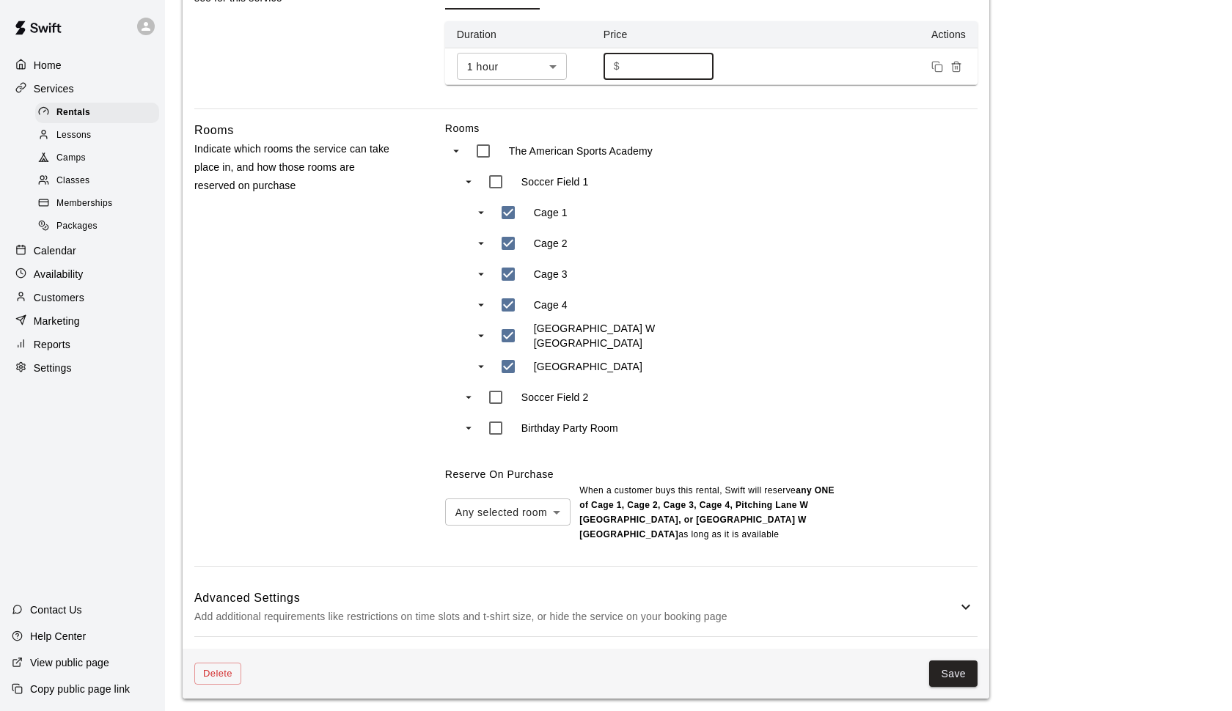
scroll to position [548, 0]
type input "***"
click at [949, 677] on button "Save" at bounding box center [953, 674] width 48 height 27
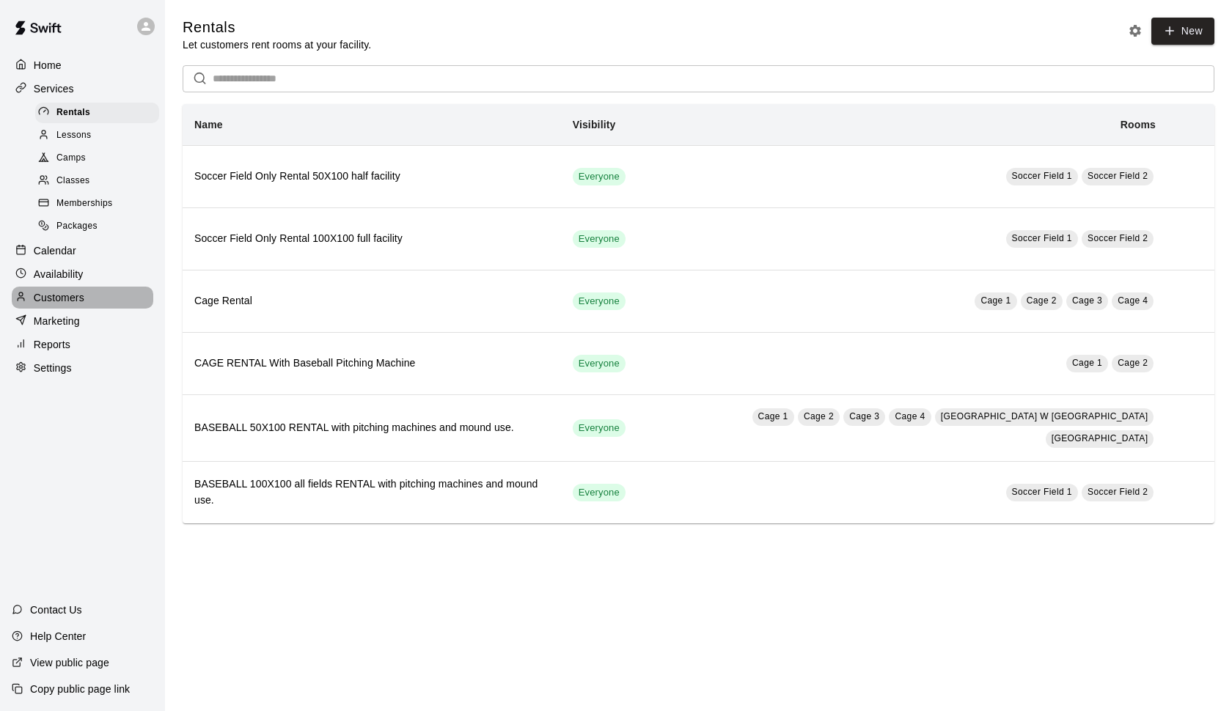
click at [53, 293] on p "Customers" at bounding box center [59, 297] width 51 height 15
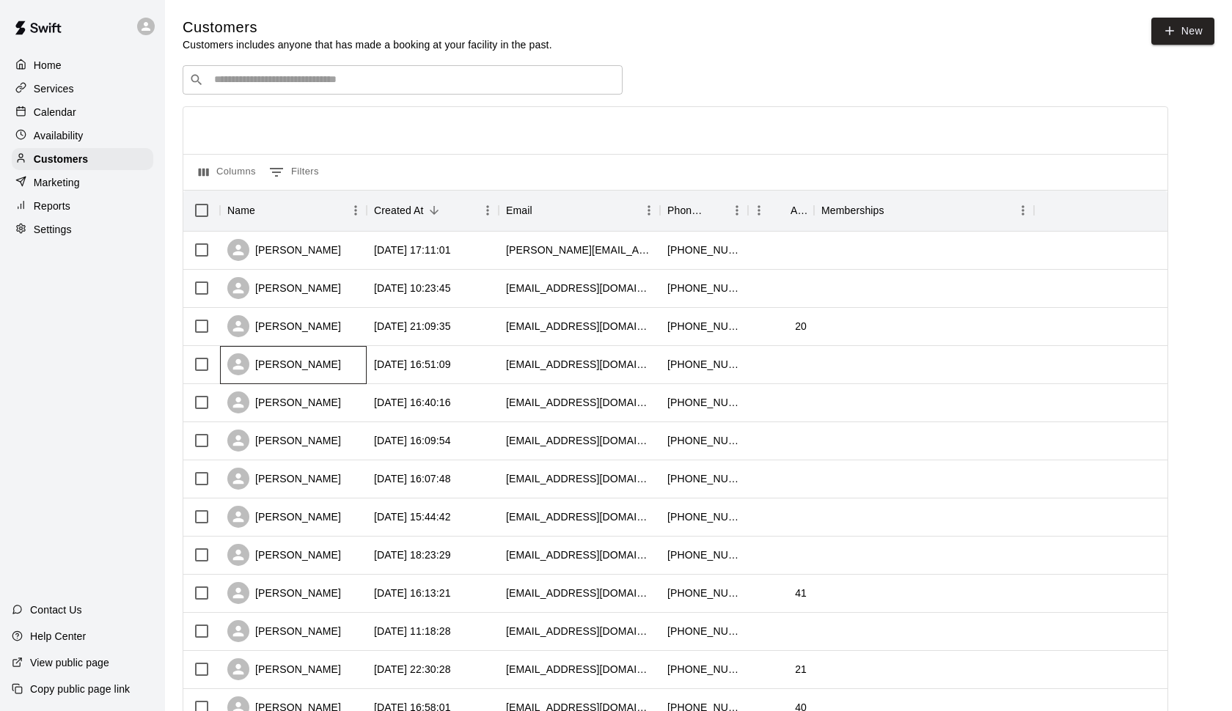
click at [314, 359] on div "[PERSON_NAME]" at bounding box center [284, 364] width 114 height 22
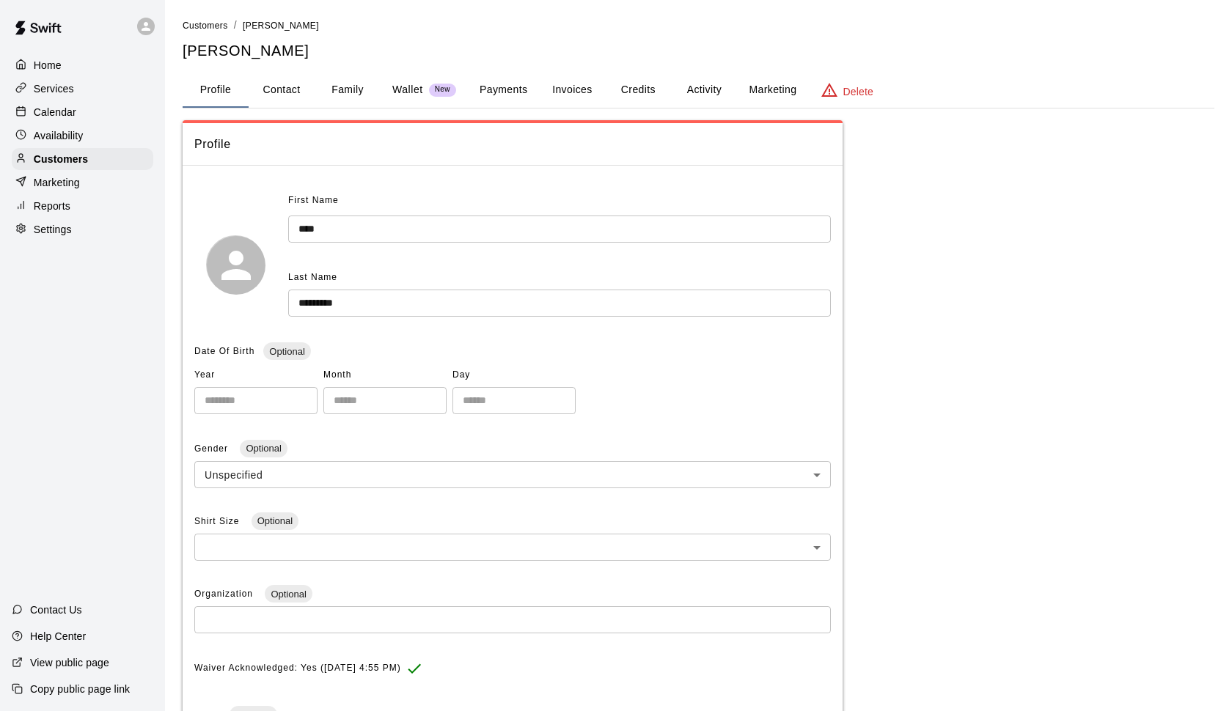
click at [492, 88] on button "Payments" at bounding box center [503, 90] width 71 height 35
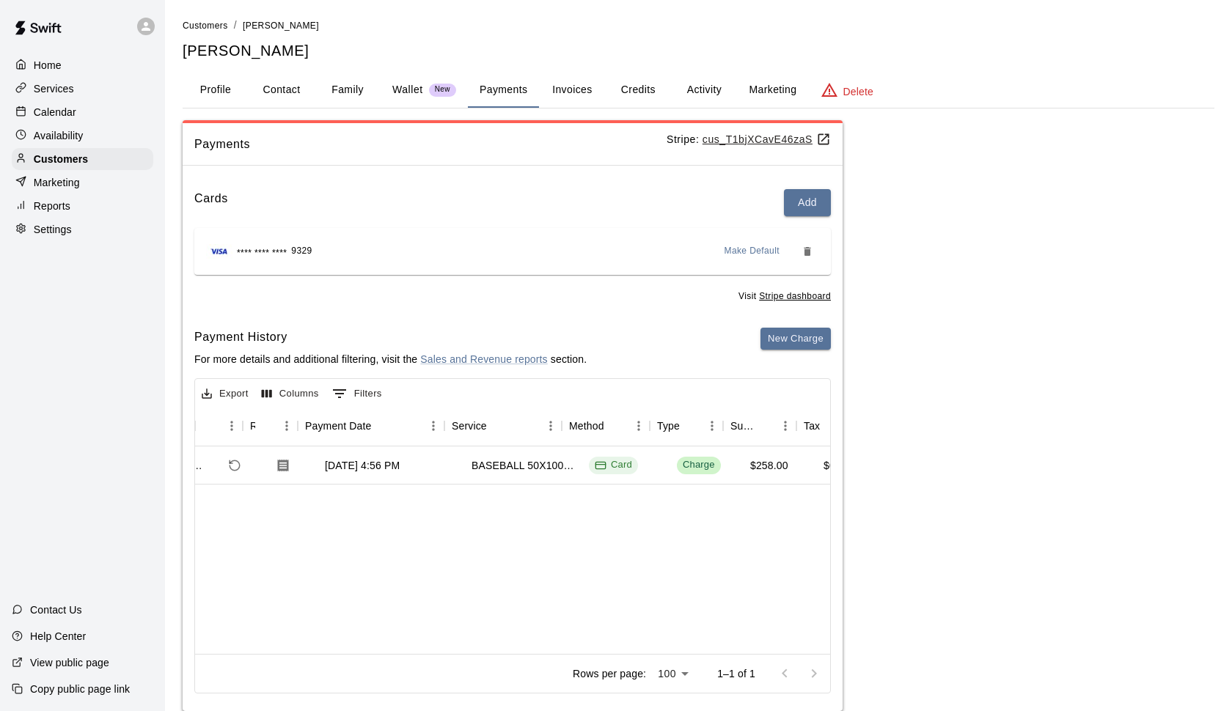
scroll to position [0, 98]
